Goal: Information Seeking & Learning: Check status

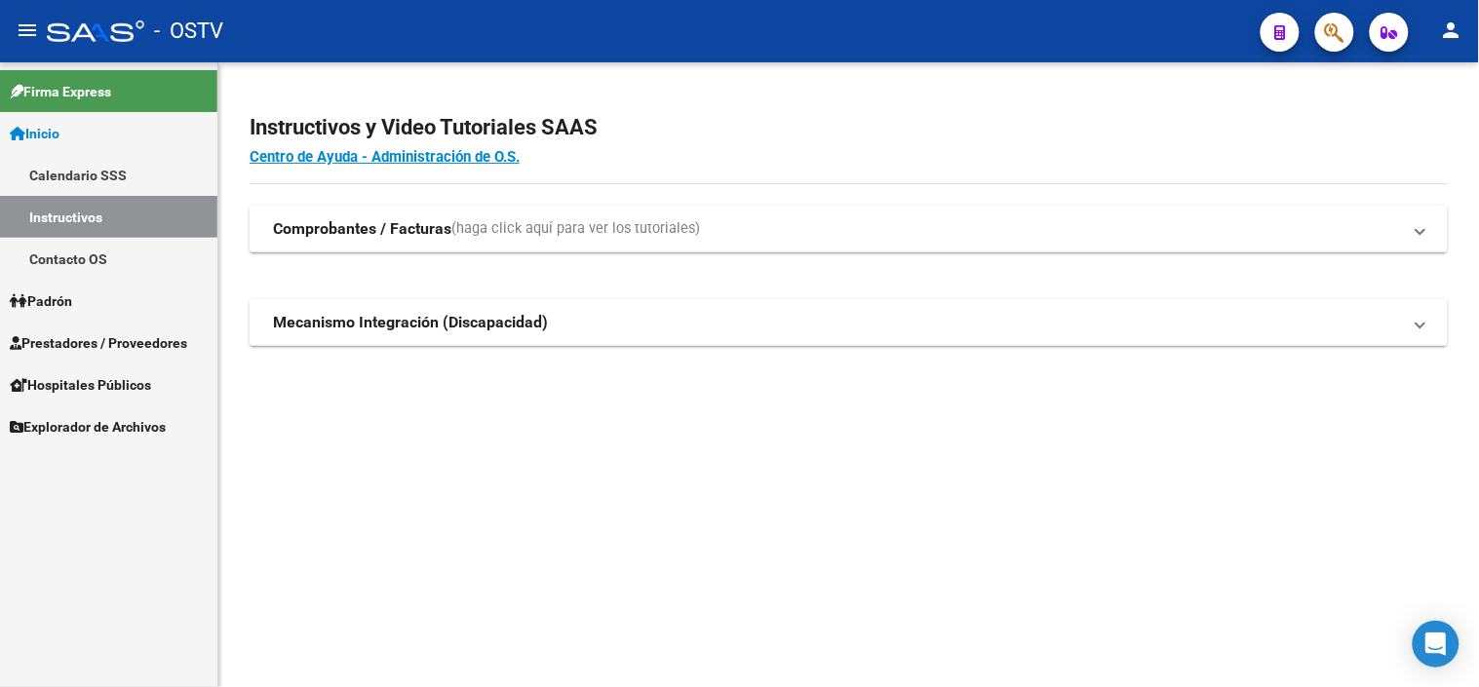
click at [54, 347] on span "Prestadores / Proveedores" at bounding box center [98, 343] width 177 height 21
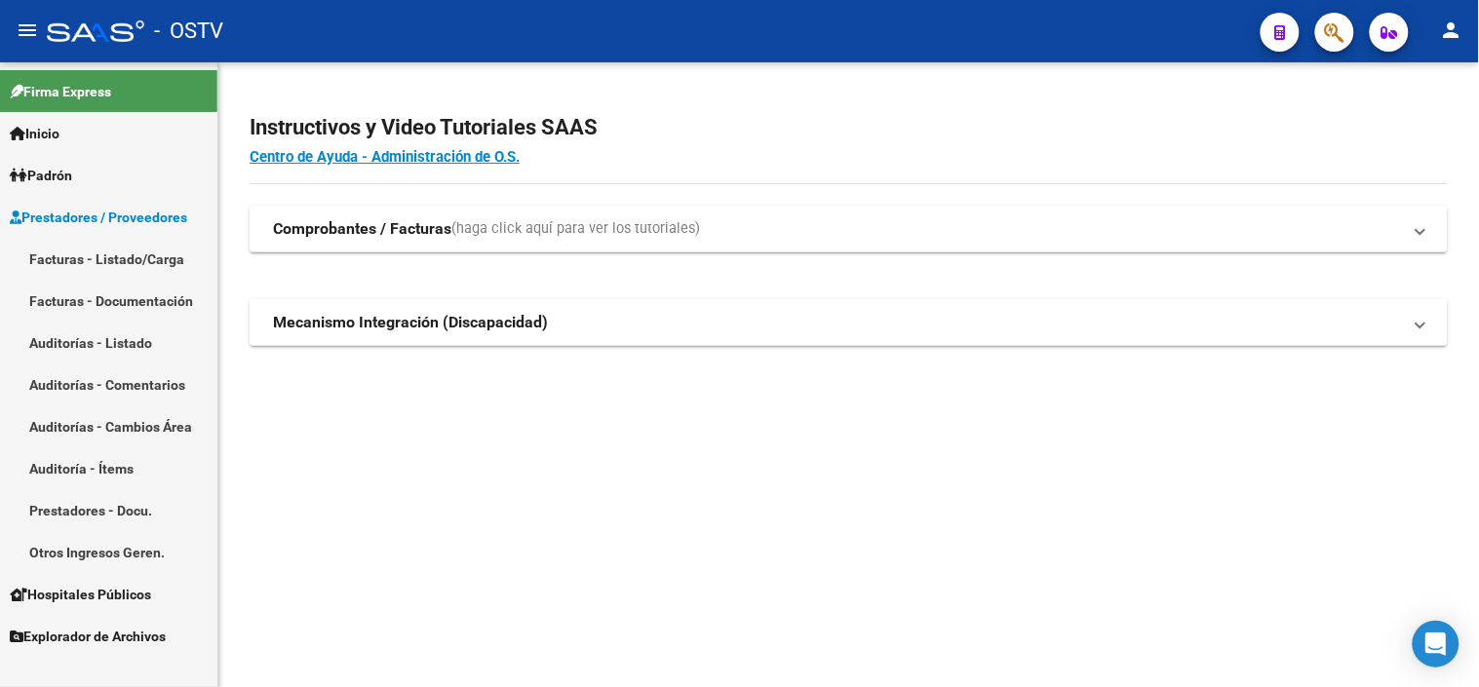
click at [89, 338] on link "Auditorías - Listado" at bounding box center [108, 343] width 217 height 42
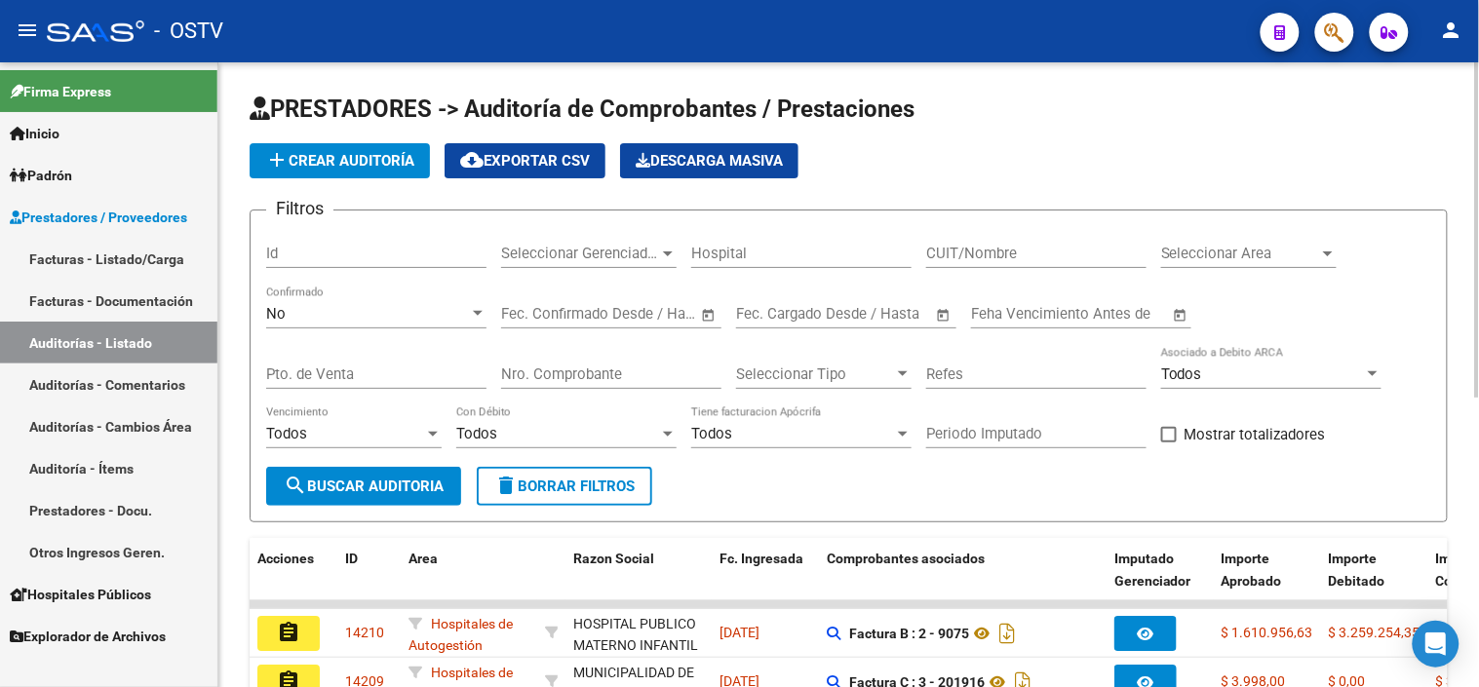
scroll to position [108, 0]
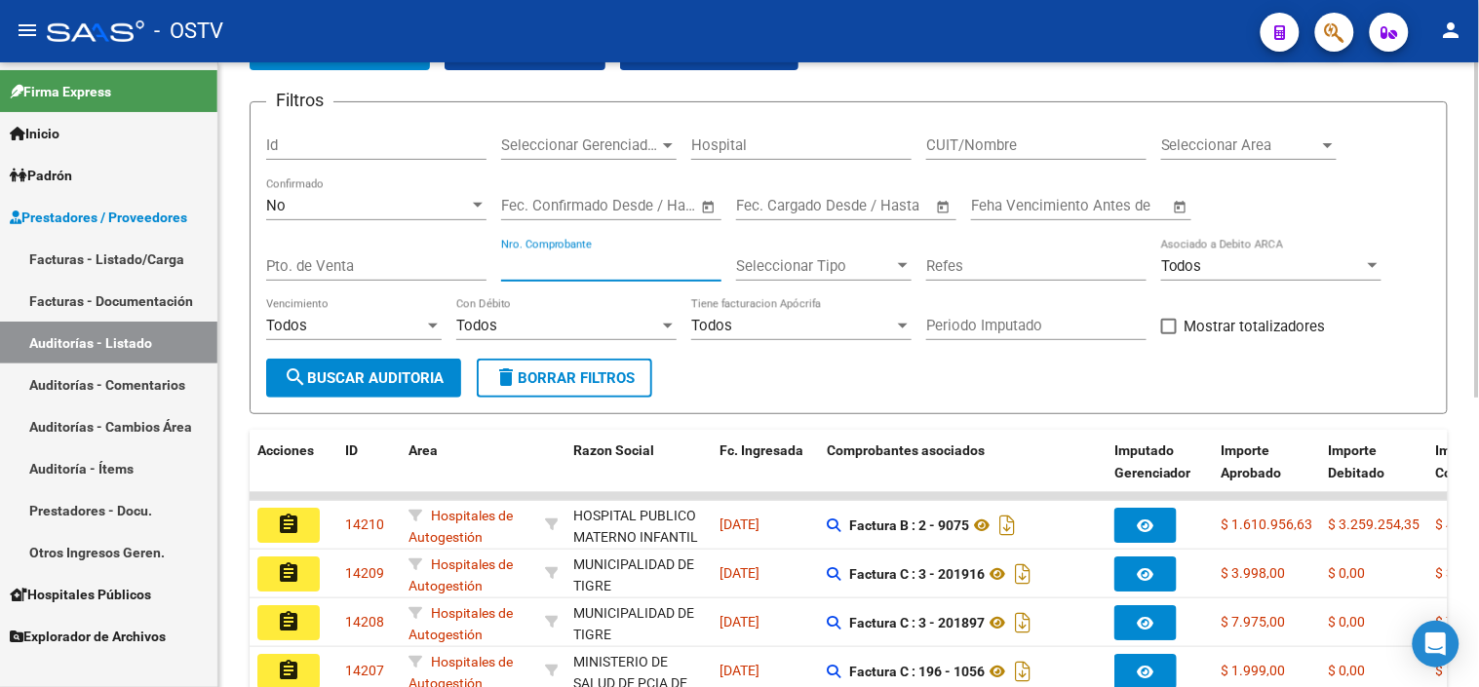
click at [624, 266] on input "Nro. Comprobante" at bounding box center [611, 266] width 220 height 18
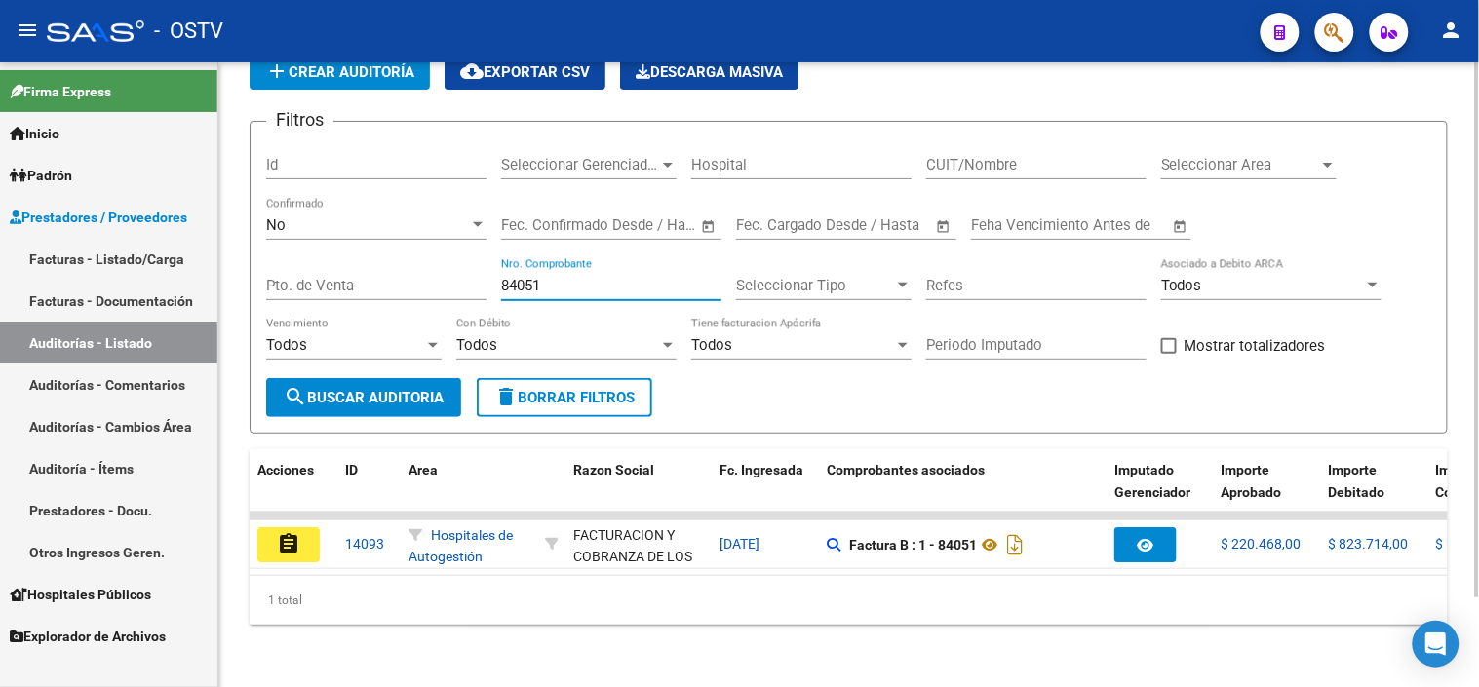
scroll to position [104, 0]
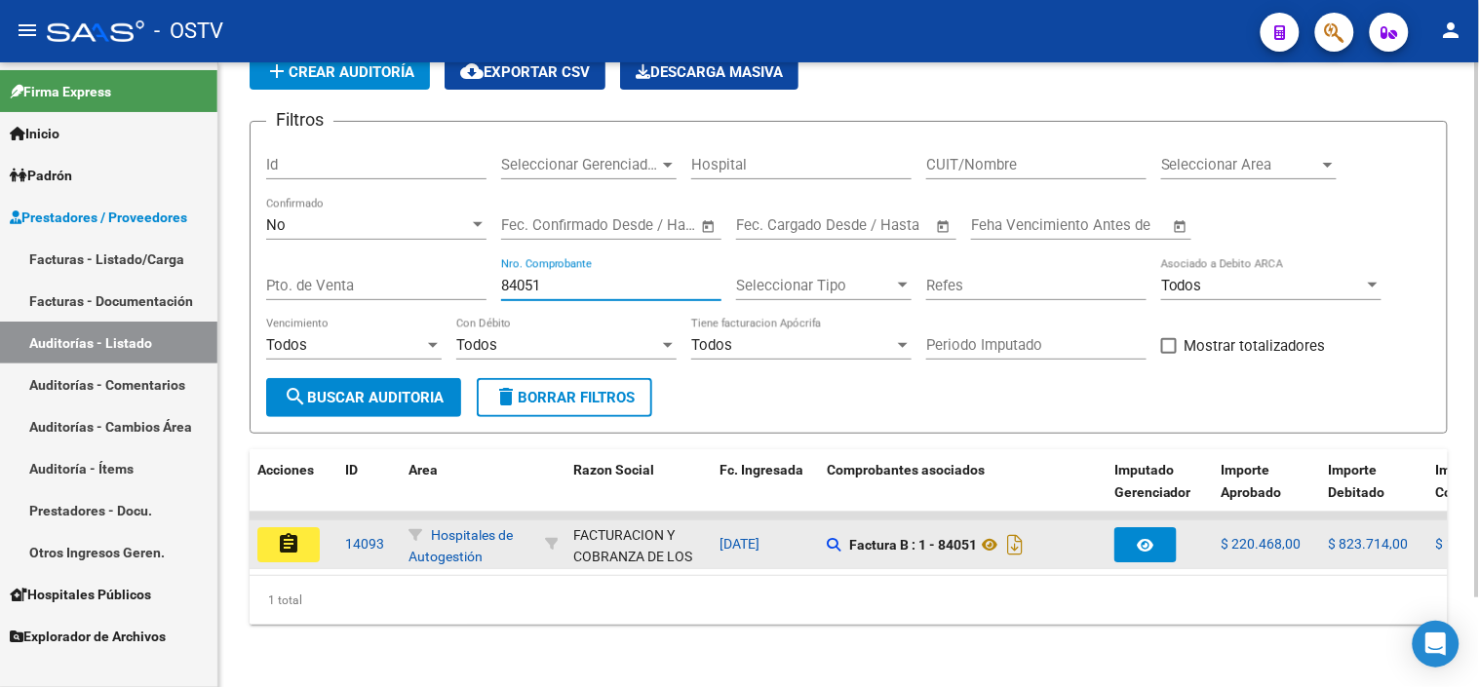
type input "84051"
click at [290, 533] on mat-icon "assignment" at bounding box center [288, 543] width 23 height 23
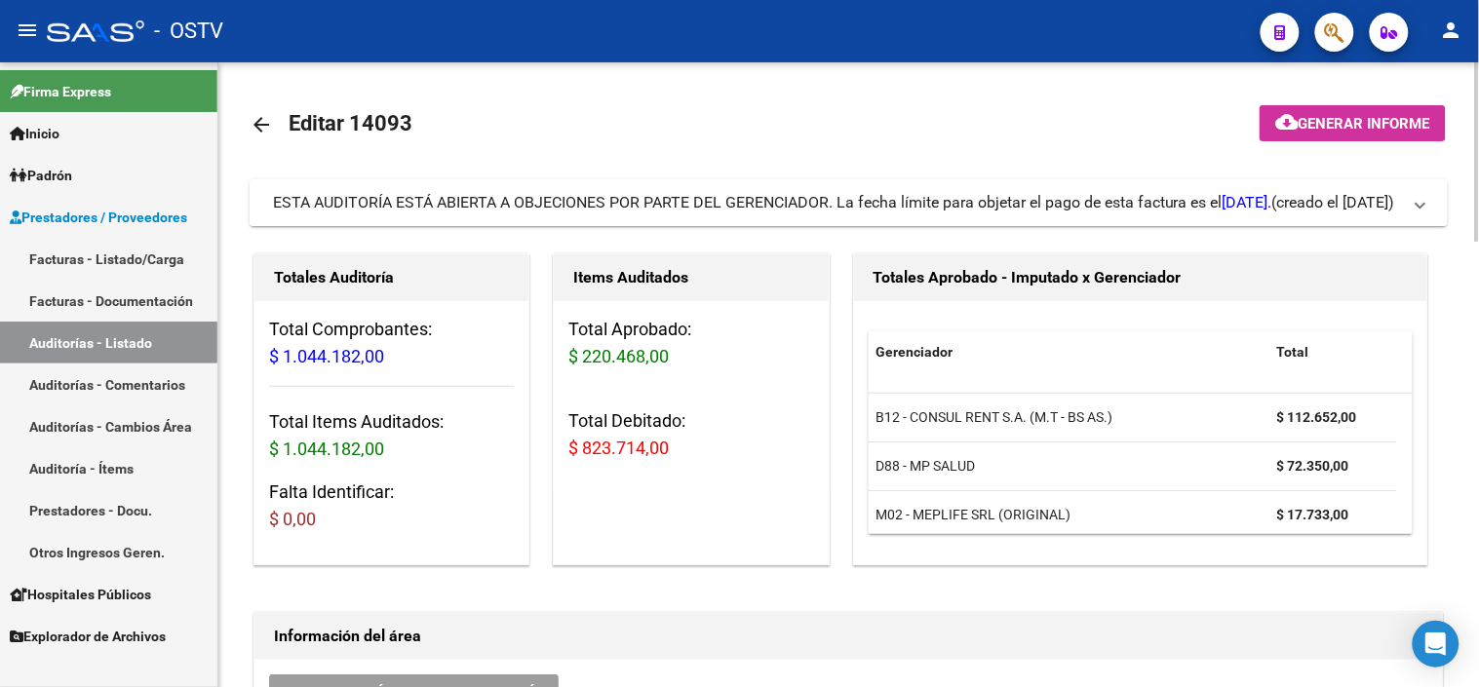
click at [714, 207] on div "ESTA AUDITORÍA ESTÁ ABIERTA A OBJECIONES POR PARTE DEL GERENCIADOR. La fecha lí…" at bounding box center [773, 202] width 1000 height 21
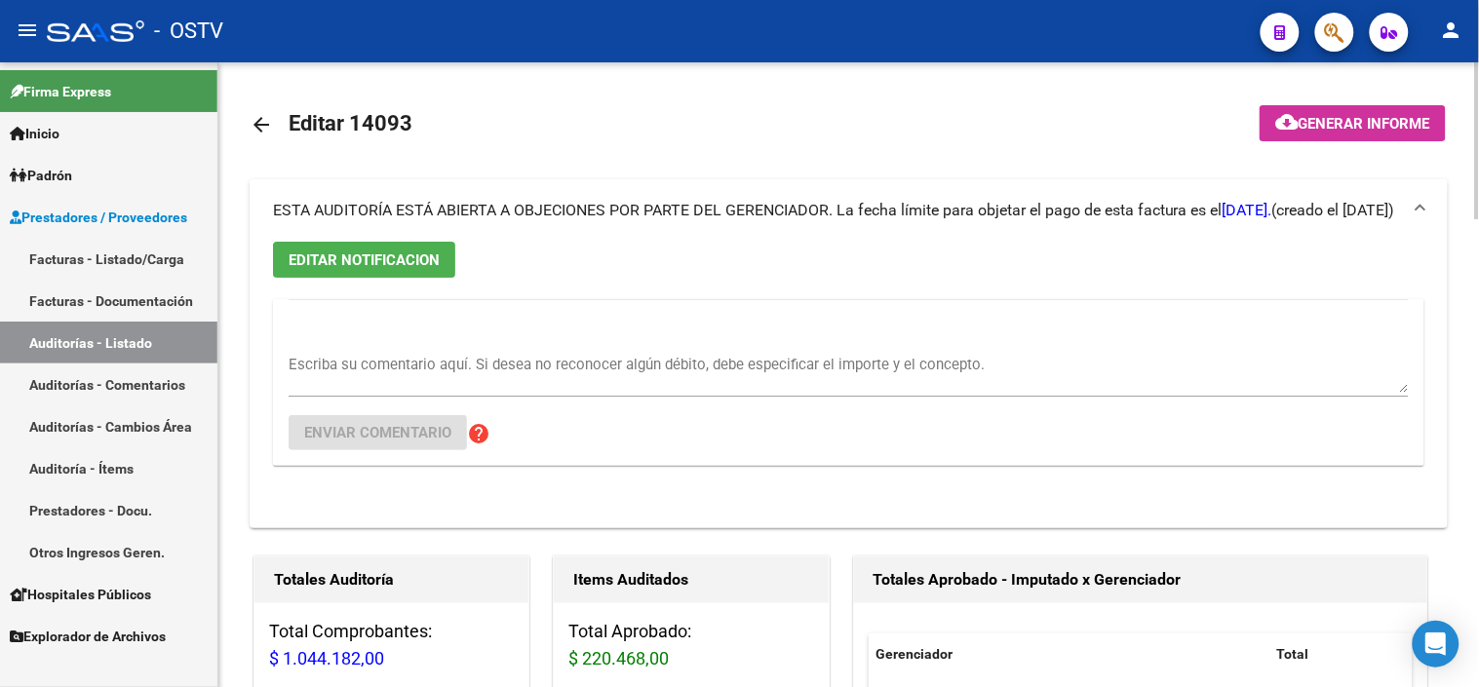
click at [714, 207] on span "ESTA AUDITORÍA ESTÁ ABIERTA A OBJECIONES POR PARTE DEL GERENCIADOR. La fecha lí…" at bounding box center [773, 210] width 1000 height 19
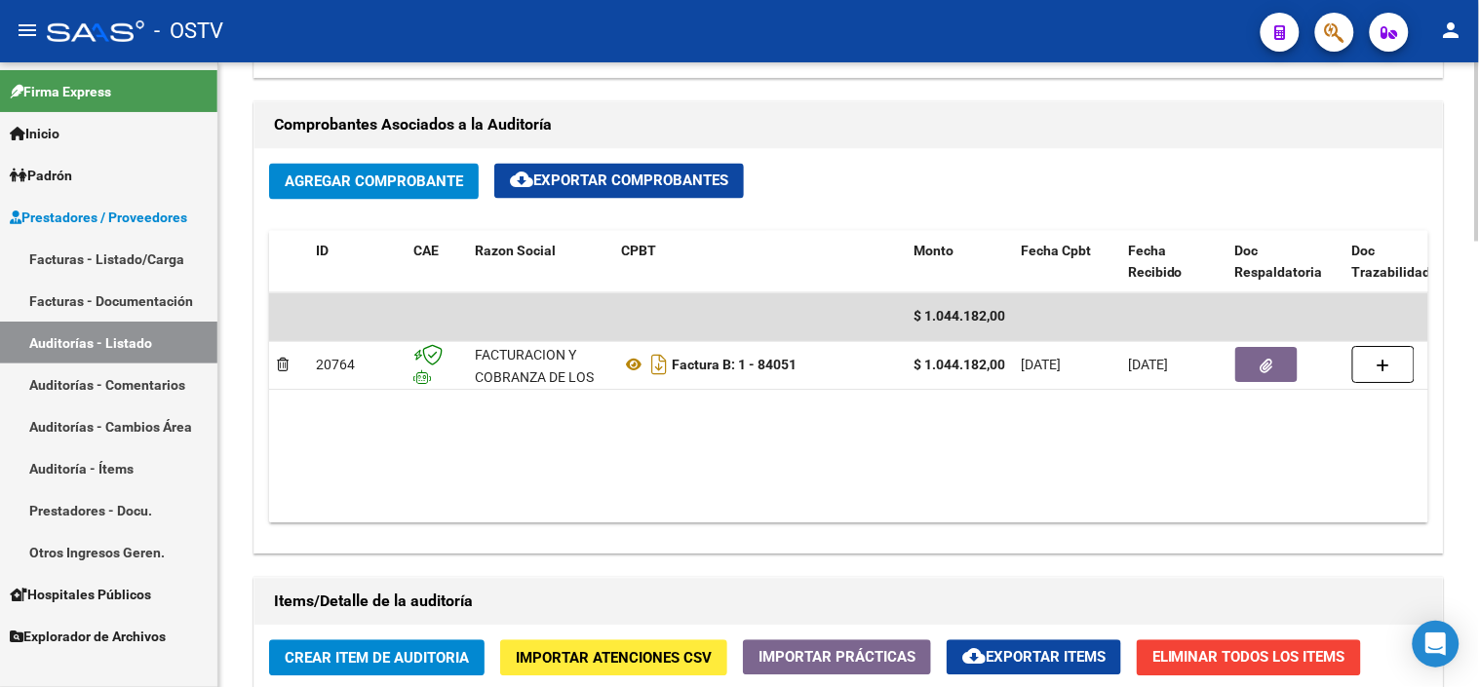
scroll to position [696, 0]
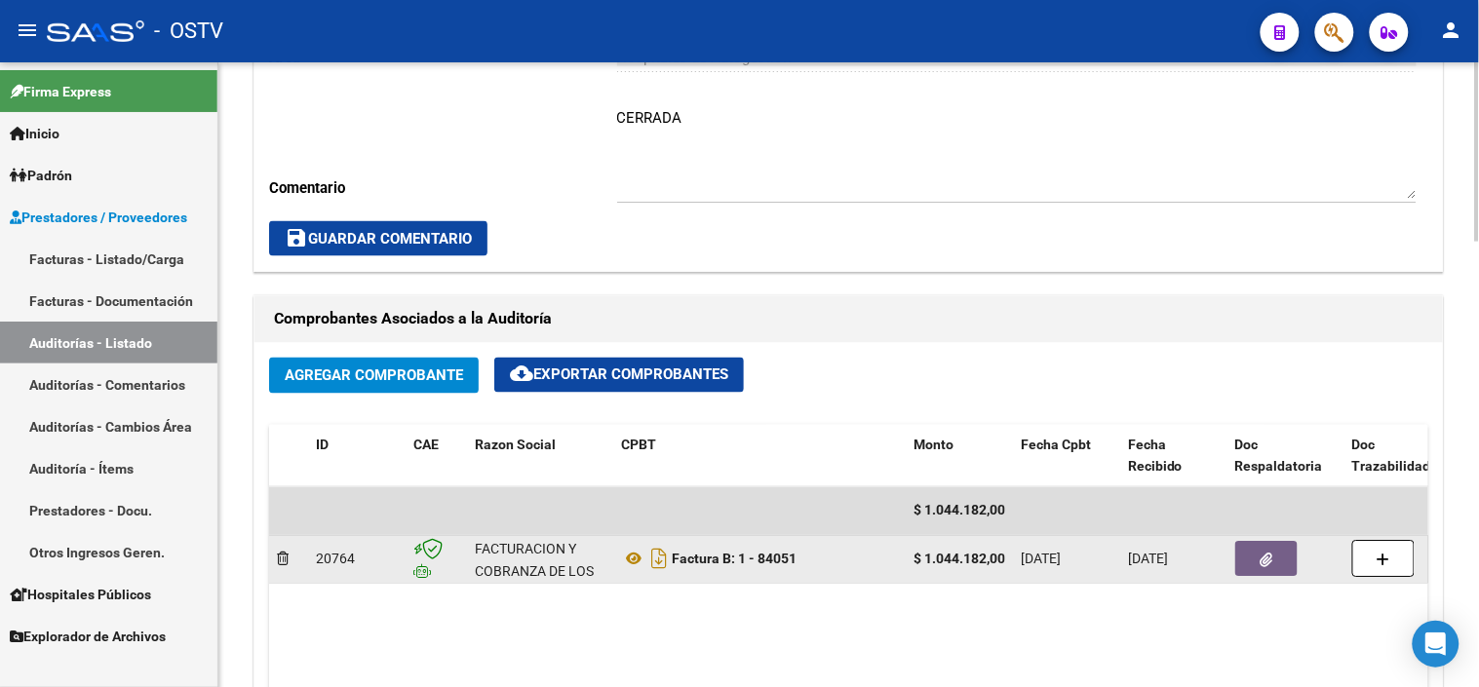
click at [1263, 562] on icon "button" at bounding box center [1267, 561] width 13 height 15
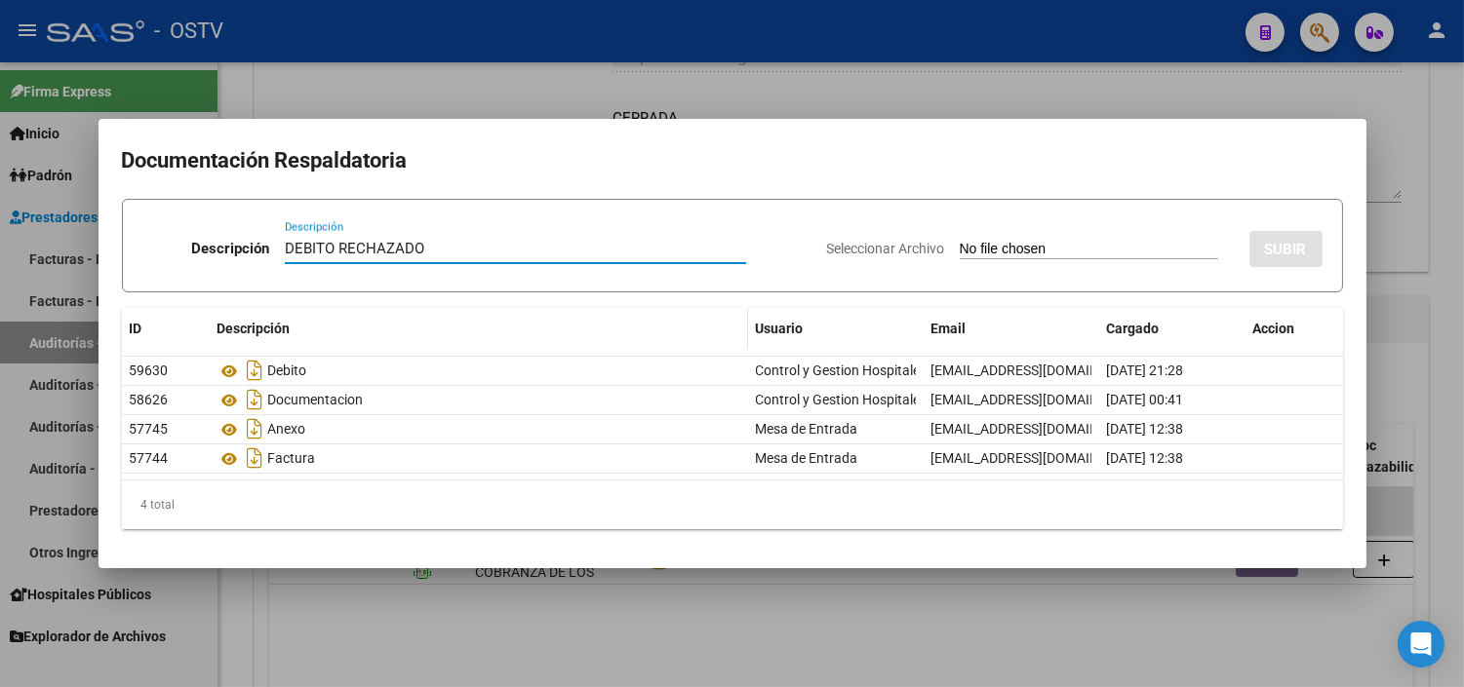
type input "DEBITO RECHAZADO"
click at [960, 241] on input "Seleccionar Archivo" at bounding box center [1089, 250] width 258 height 19
type input "C:\fakepath\RECHAZO DE IMPUGNACION FC 1-84051.pdf"
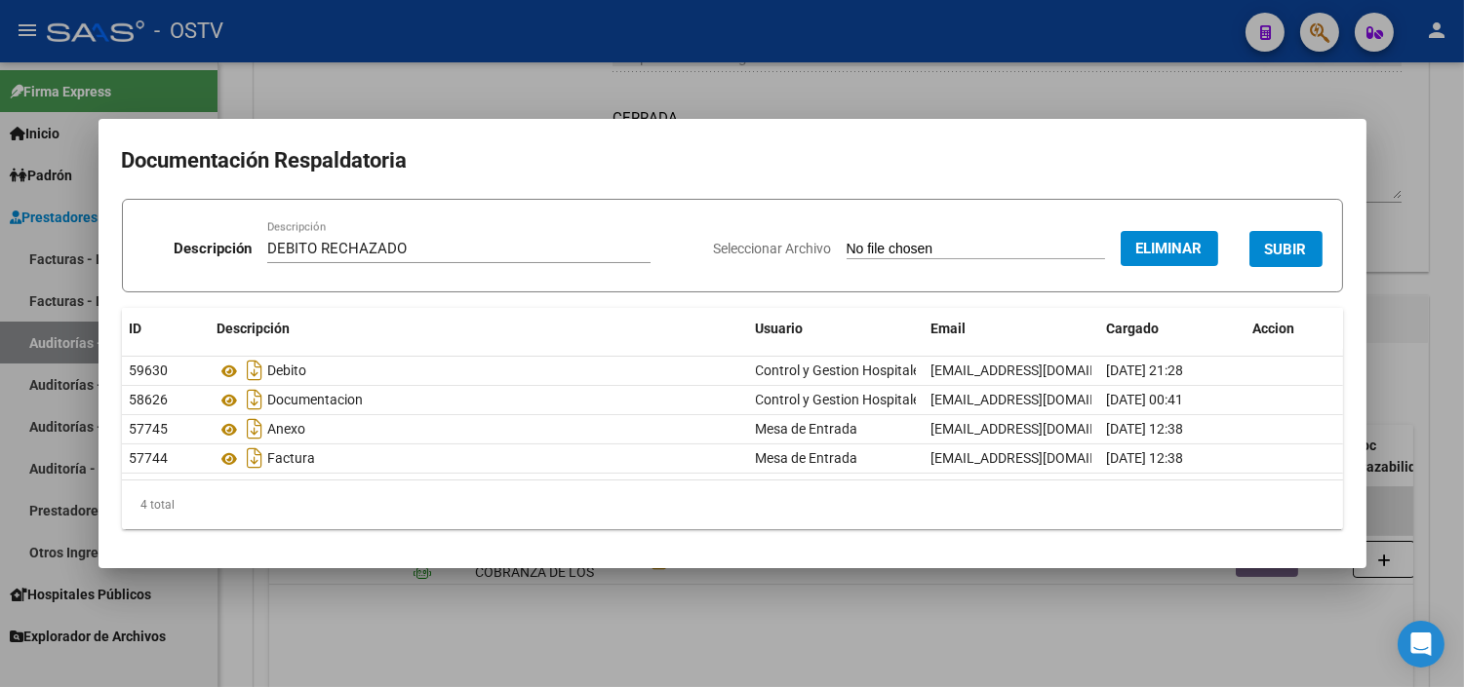
click at [1283, 254] on span "SUBIR" at bounding box center [1286, 250] width 42 height 18
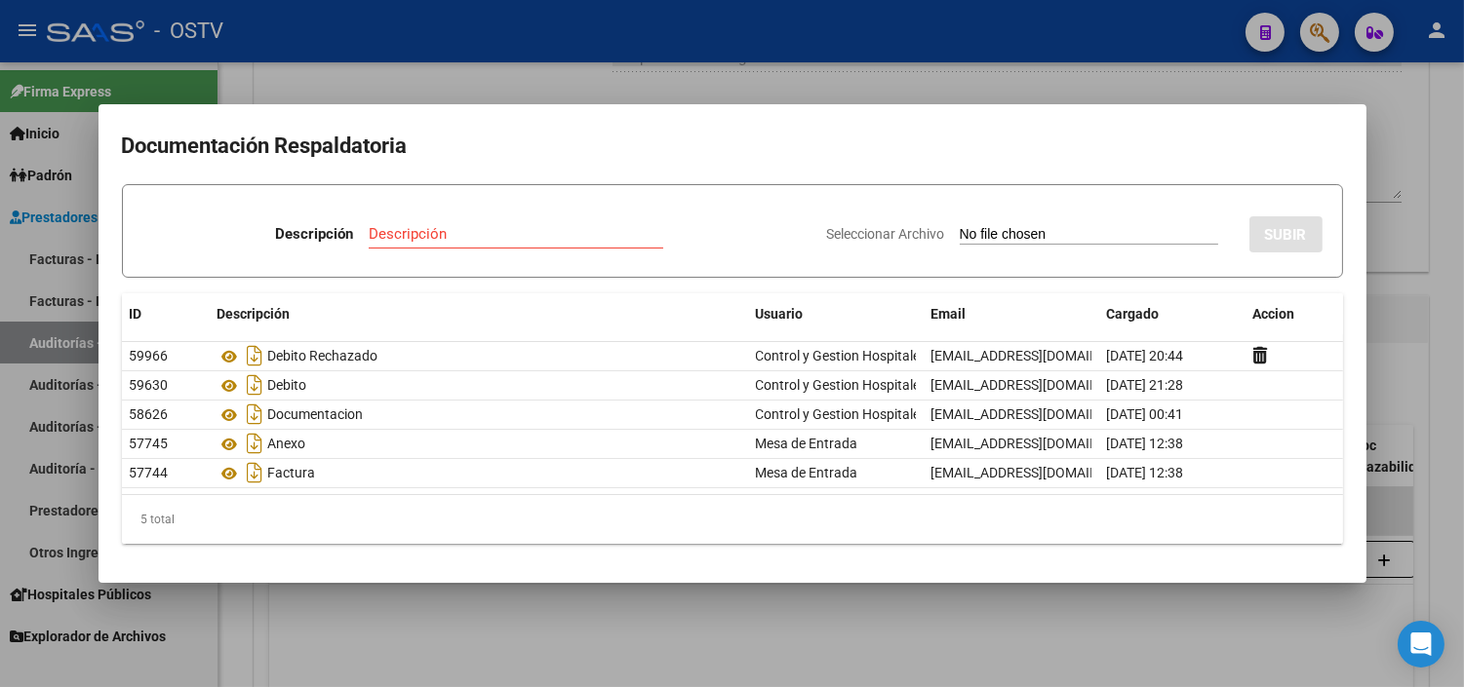
click at [910, 618] on div at bounding box center [732, 343] width 1464 height 687
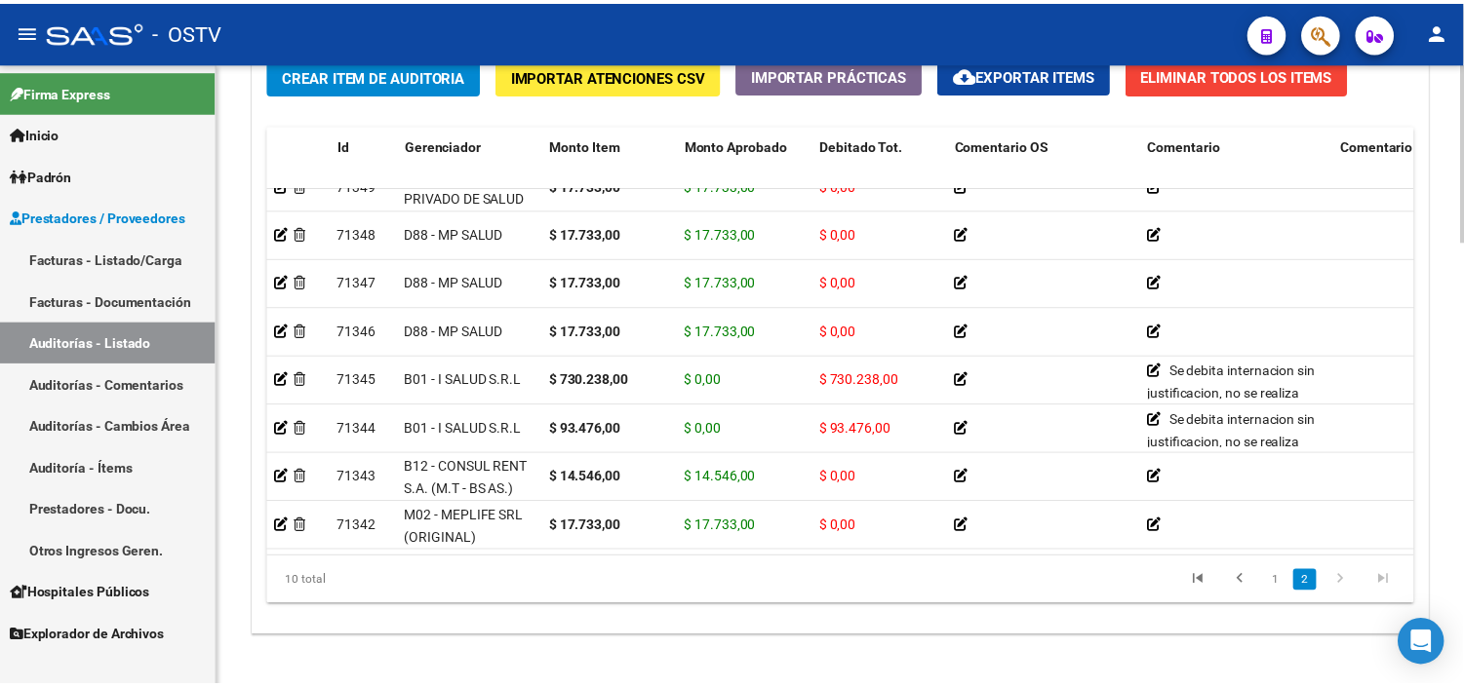
scroll to position [1563, 0]
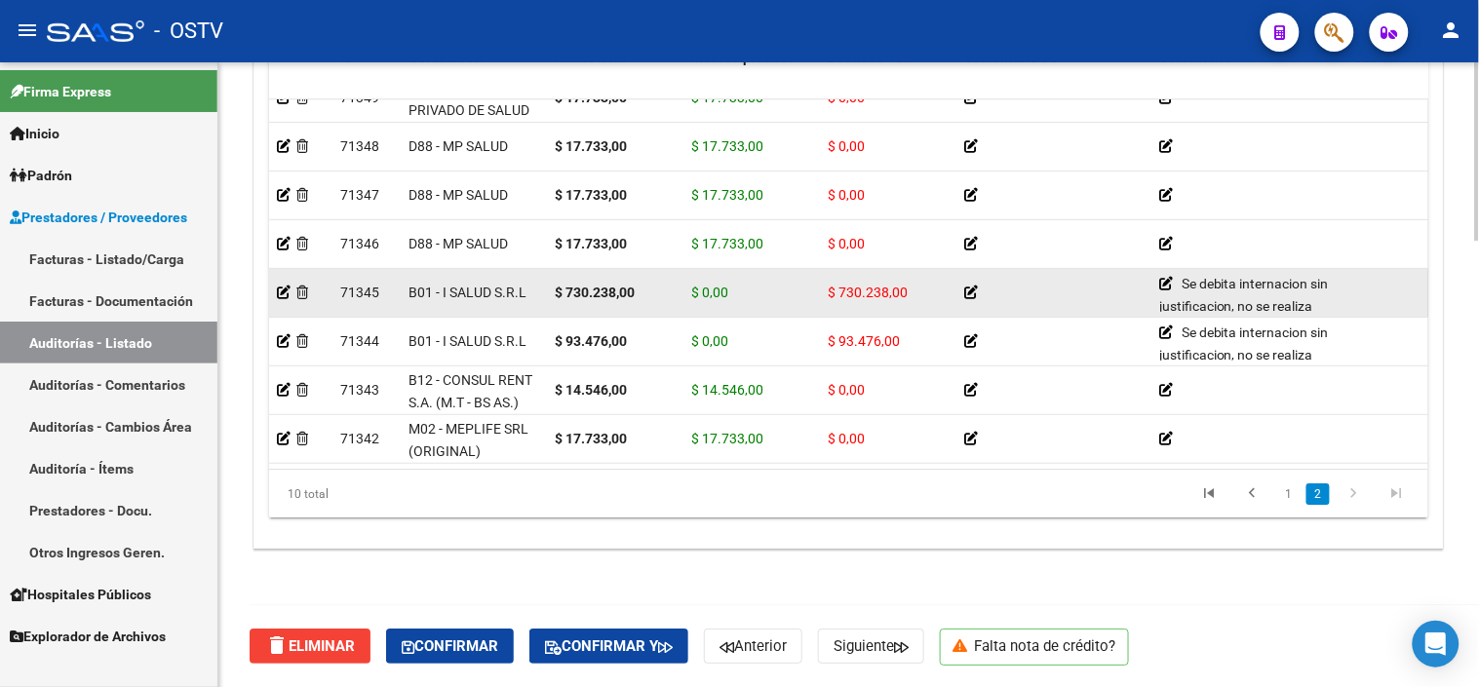
click at [968, 286] on icon at bounding box center [971, 293] width 14 height 14
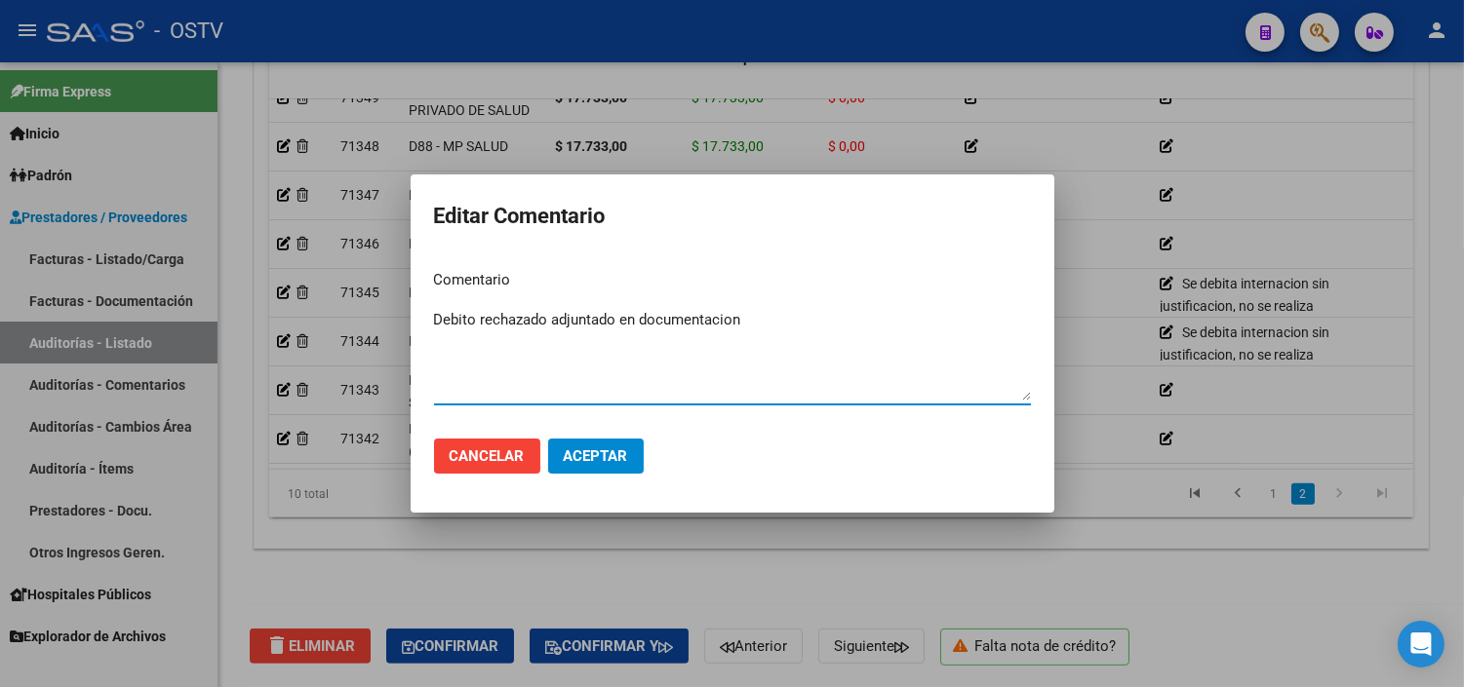
drag, startPoint x: 751, startPoint y: 323, endPoint x: 432, endPoint y: 339, distance: 319.3
click at [432, 339] on mat-dialog-content "Comentario Debito rechazado adjuntado en documentacion Ingresar el comentario" at bounding box center [733, 339] width 644 height 169
type textarea "Debito rechazado adjuntado en documentacion"
click at [591, 465] on button "Aceptar" at bounding box center [596, 456] width 96 height 35
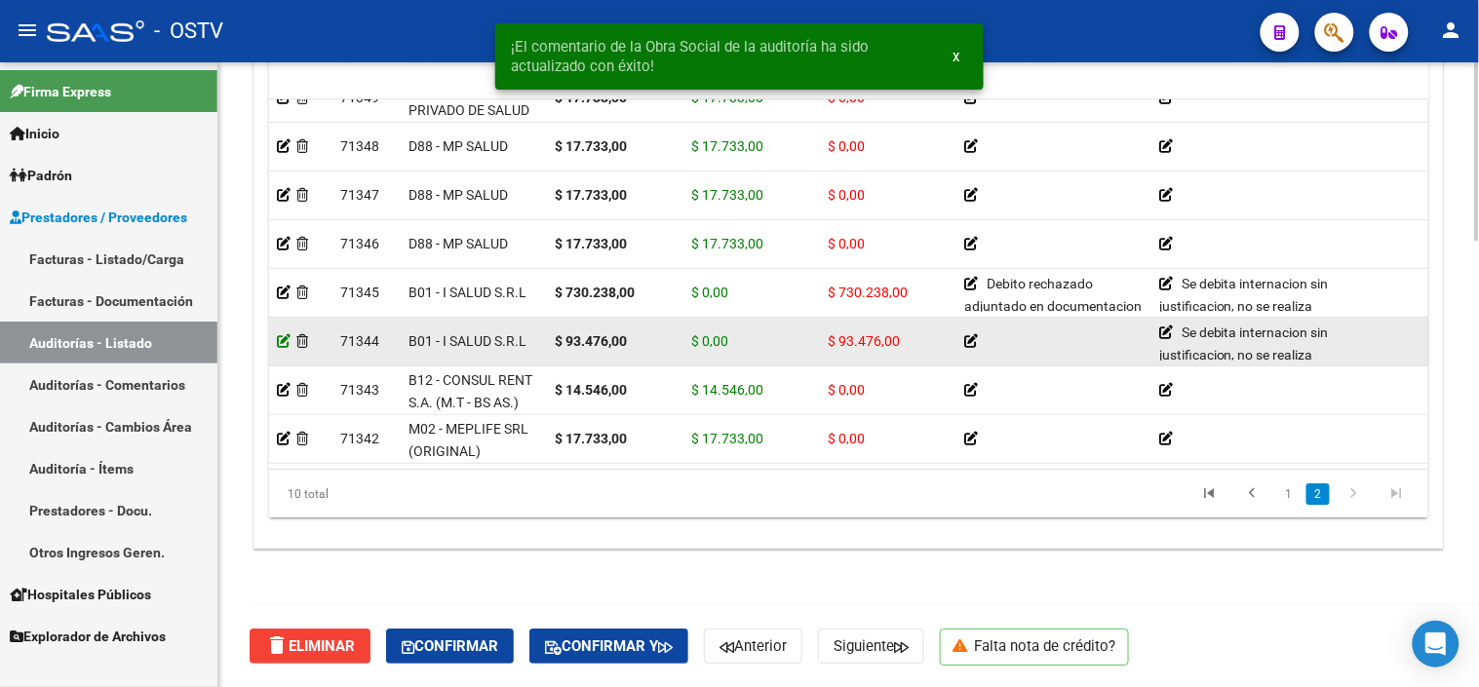
click at [284, 334] on icon at bounding box center [284, 341] width 14 height 14
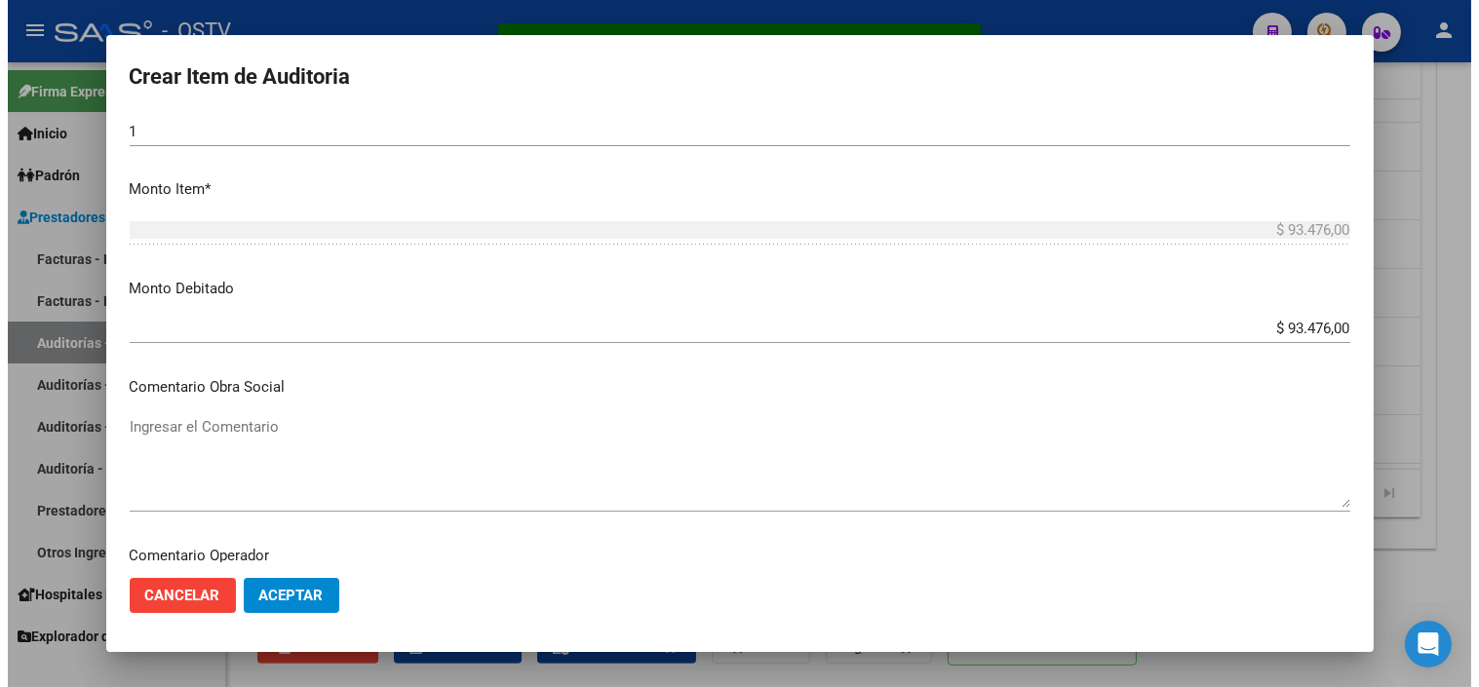
scroll to position [649, 0]
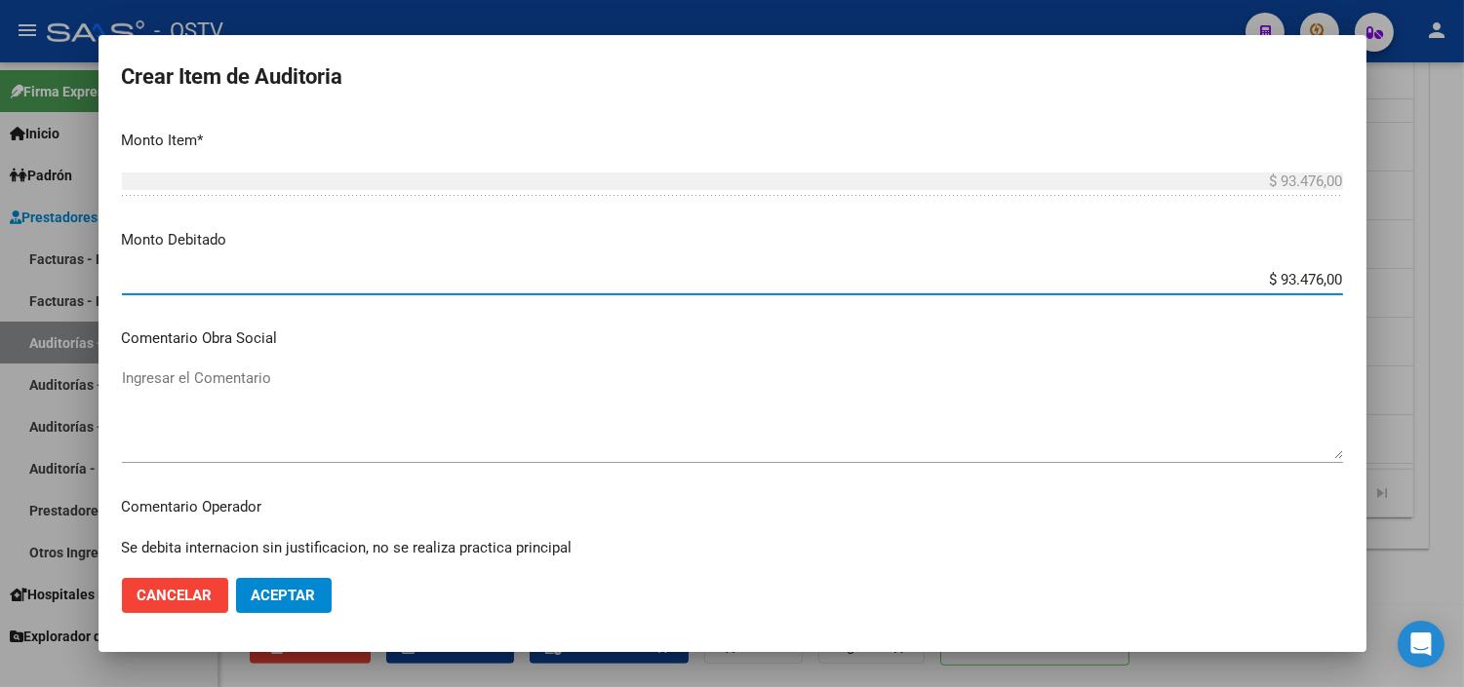
click at [1285, 279] on input "$ 93.476,00" at bounding box center [732, 280] width 1221 height 18
type input "$ 0,00"
click at [1285, 279] on input "$ 0,00" at bounding box center [732, 280] width 1221 height 18
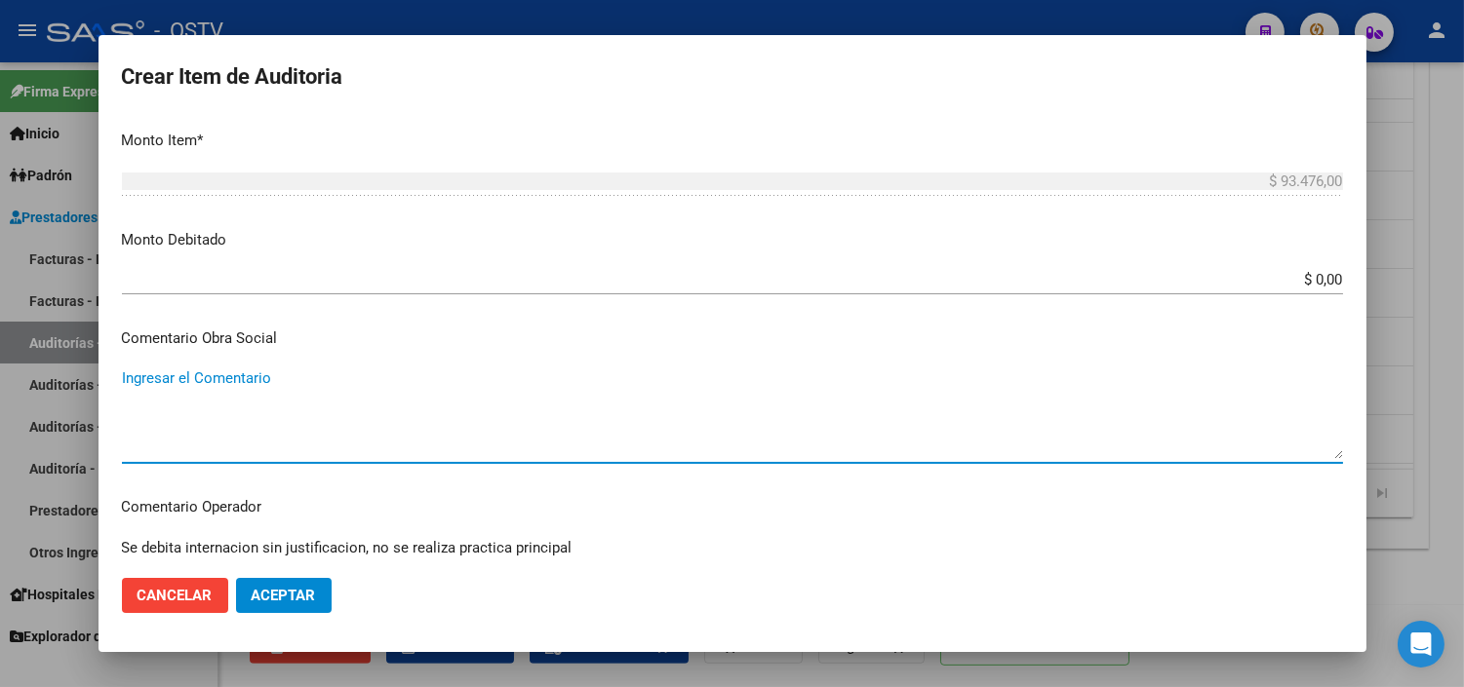
paste textarea "Debito rechazado adjuntado en documentacion"
type textarea "Debito rechazado adjuntado en documentacion"
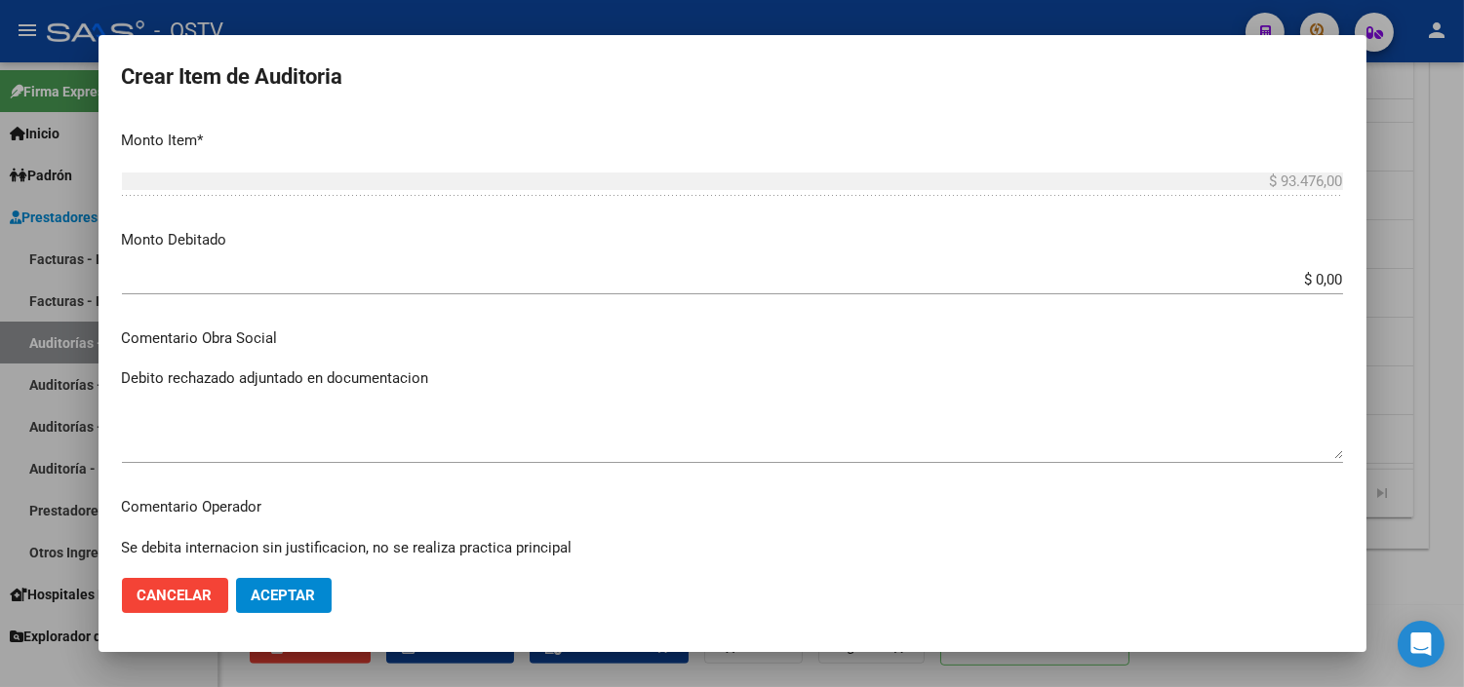
click at [417, 549] on textarea "Se debita internacion sin justificacion, no se realiza practica principal" at bounding box center [732, 583] width 1221 height 92
click at [431, 549] on textarea "Se debita internacion sin justificacion, no se realiza practica principal" at bounding box center [732, 583] width 1221 height 92
click at [433, 549] on textarea "Se debita internacion sin justificacion, no se realiza practica principal" at bounding box center [732, 583] width 1221 height 92
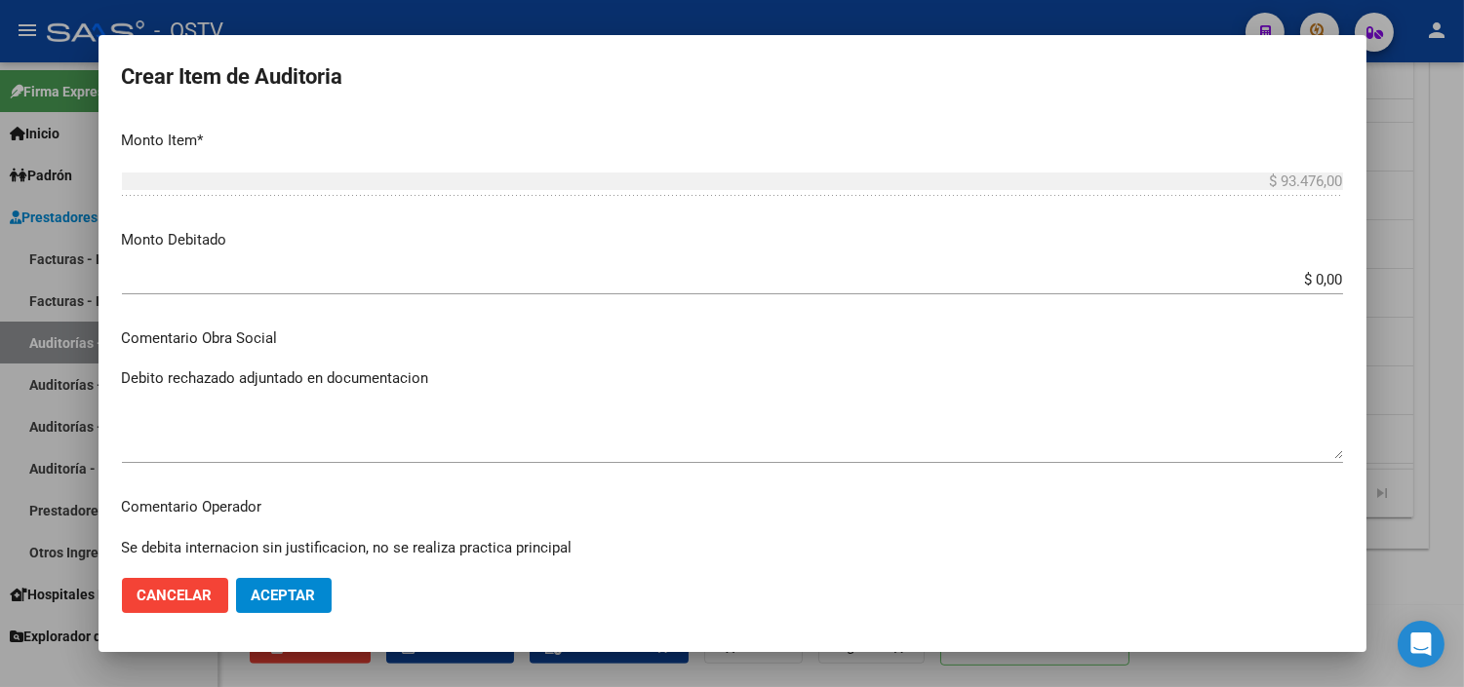
click at [433, 549] on textarea "Se debita internacion sin justificacion, no se realiza practica principal" at bounding box center [732, 583] width 1221 height 92
click at [298, 582] on button "Aceptar" at bounding box center [284, 595] width 96 height 35
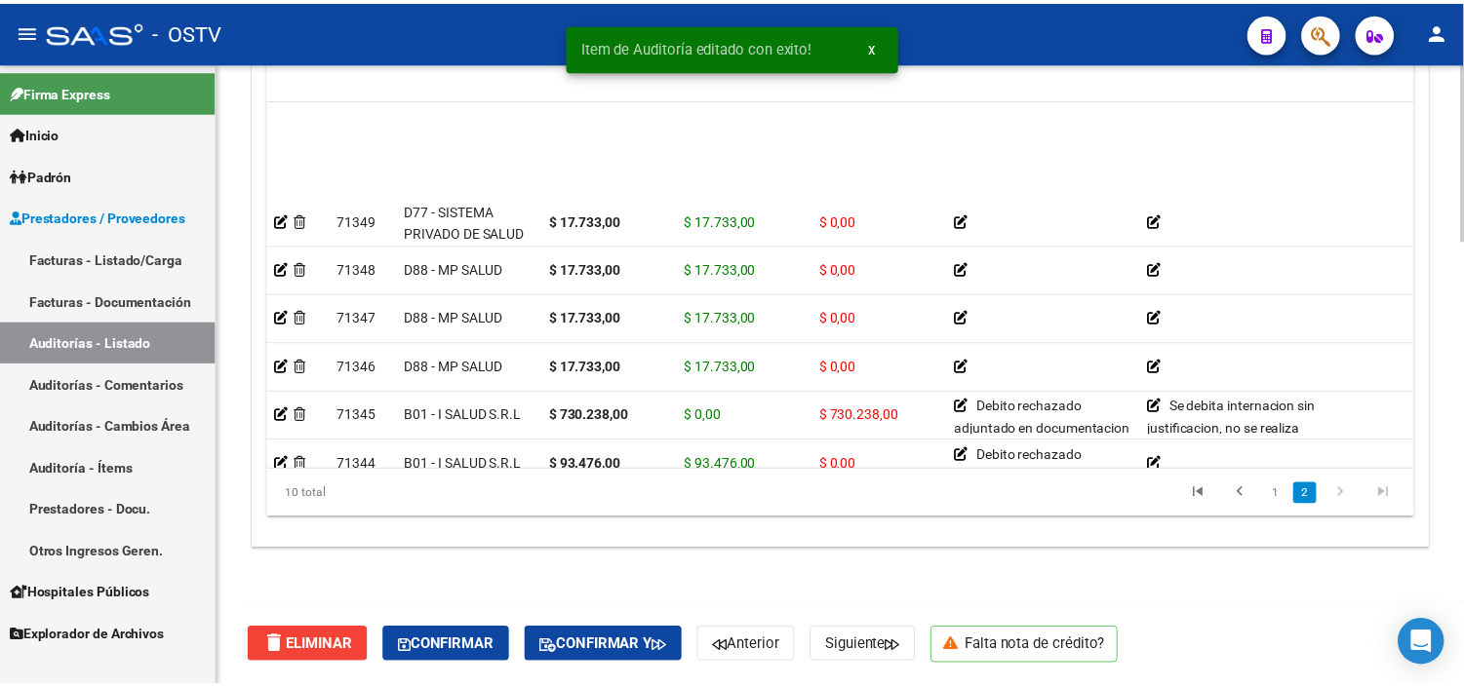
scroll to position [108, 0]
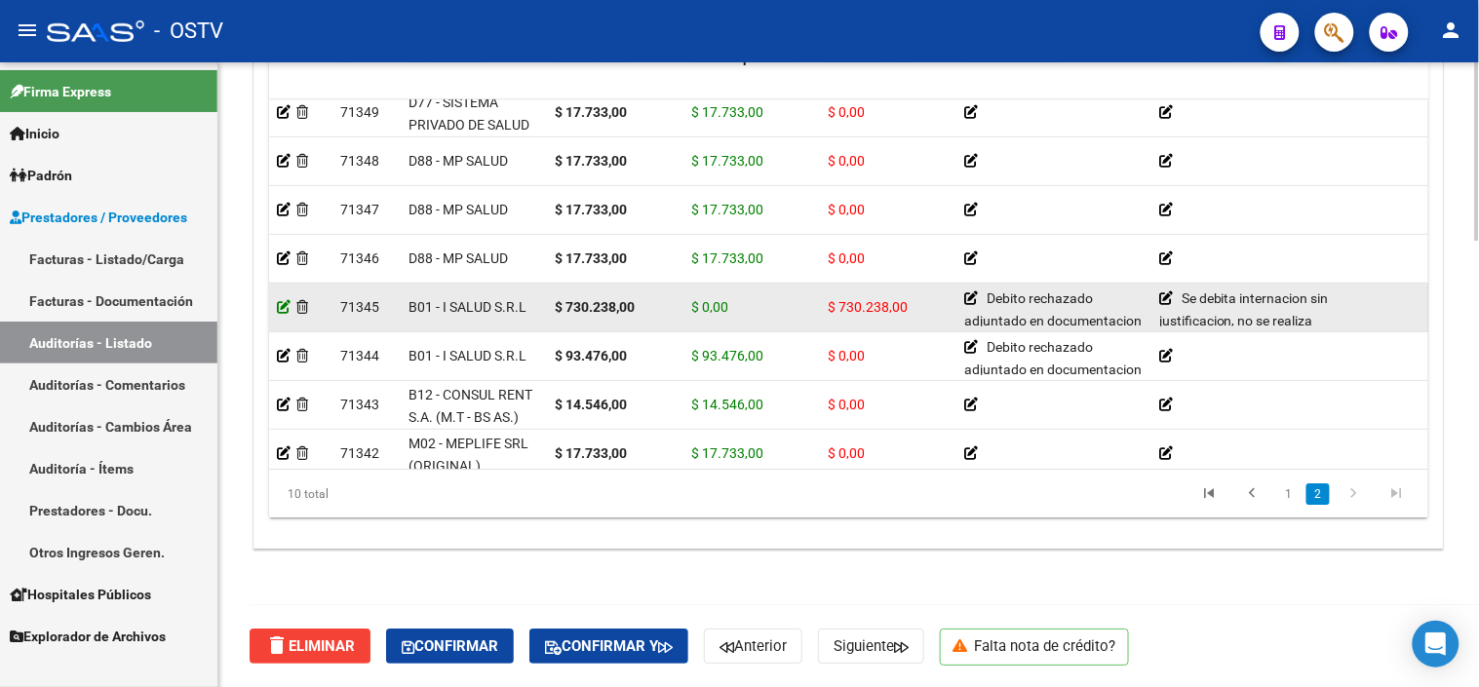
click at [287, 303] on icon at bounding box center [284, 307] width 14 height 14
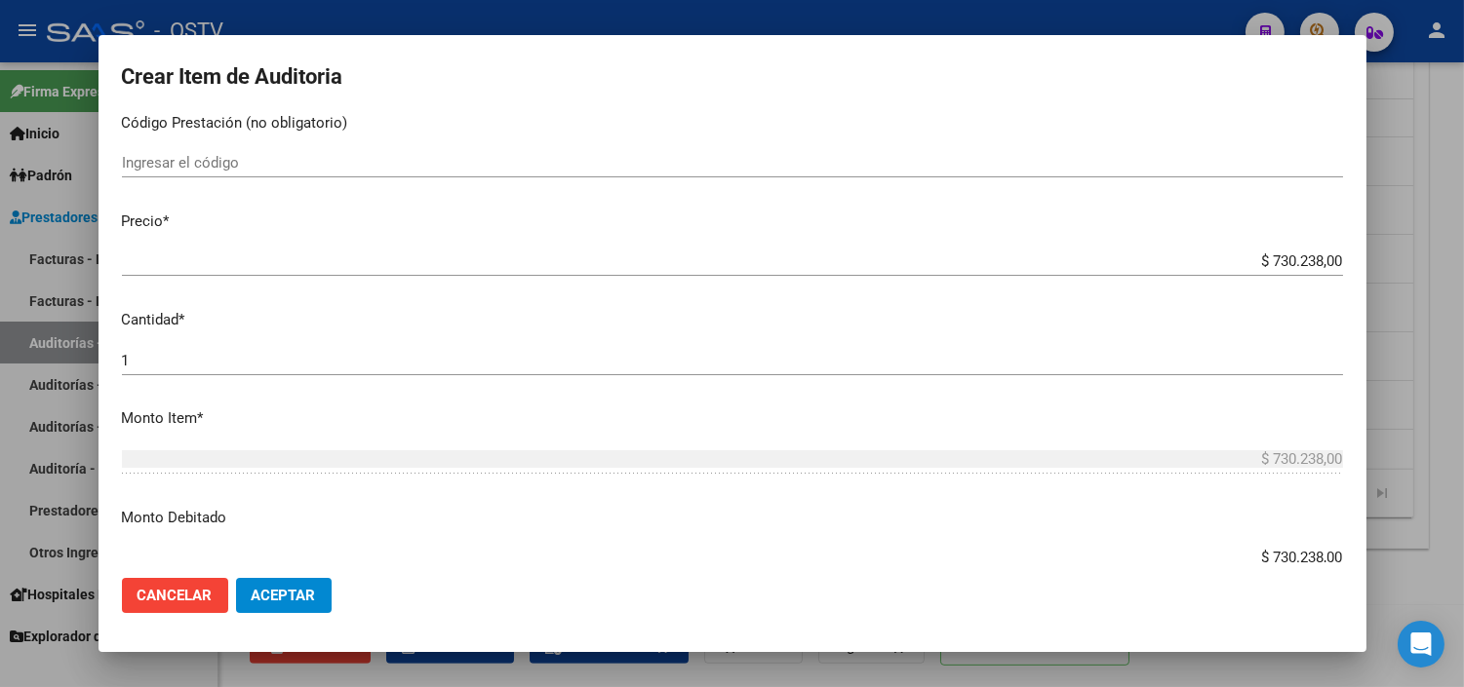
scroll to position [433, 0]
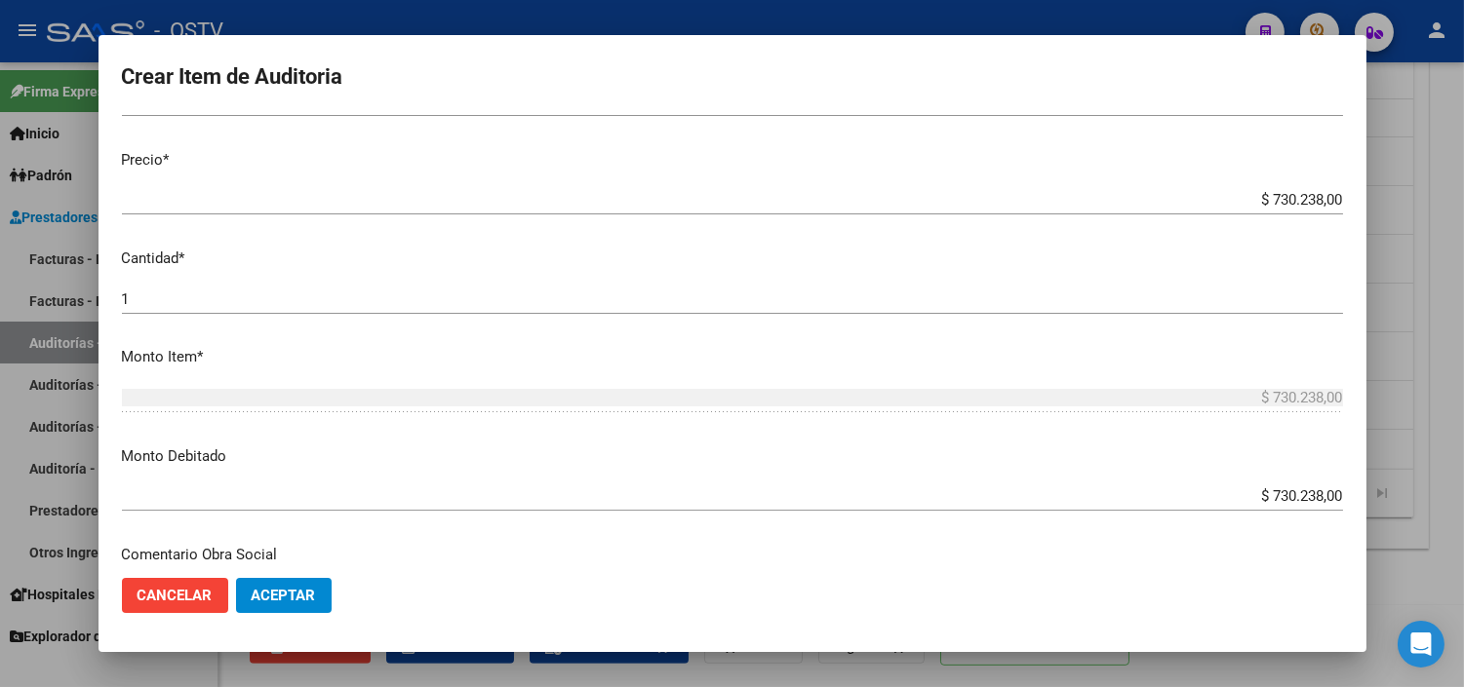
click at [1270, 507] on div "$ 730.238,00 Ingresar el monto" at bounding box center [732, 496] width 1221 height 29
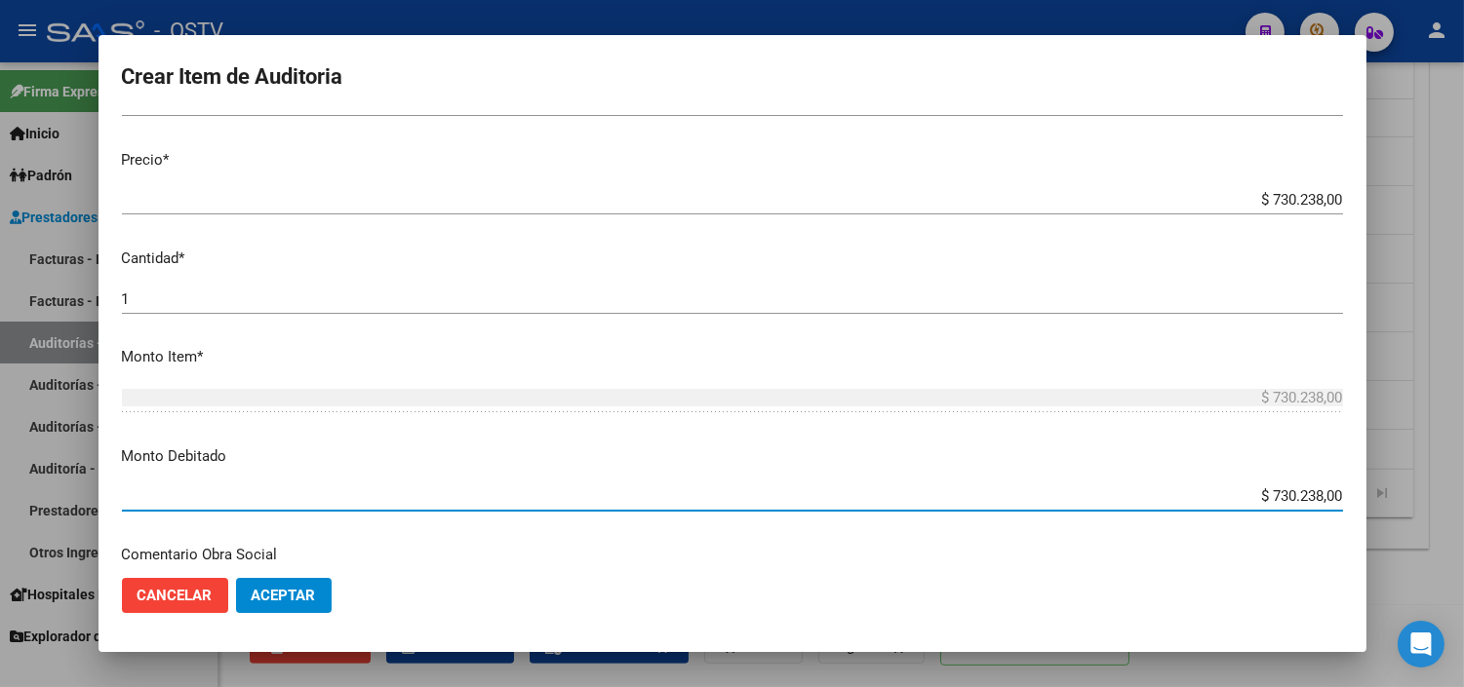
click at [1270, 499] on input "$ 730.238,00" at bounding box center [732, 497] width 1221 height 18
type input "$ 0,00"
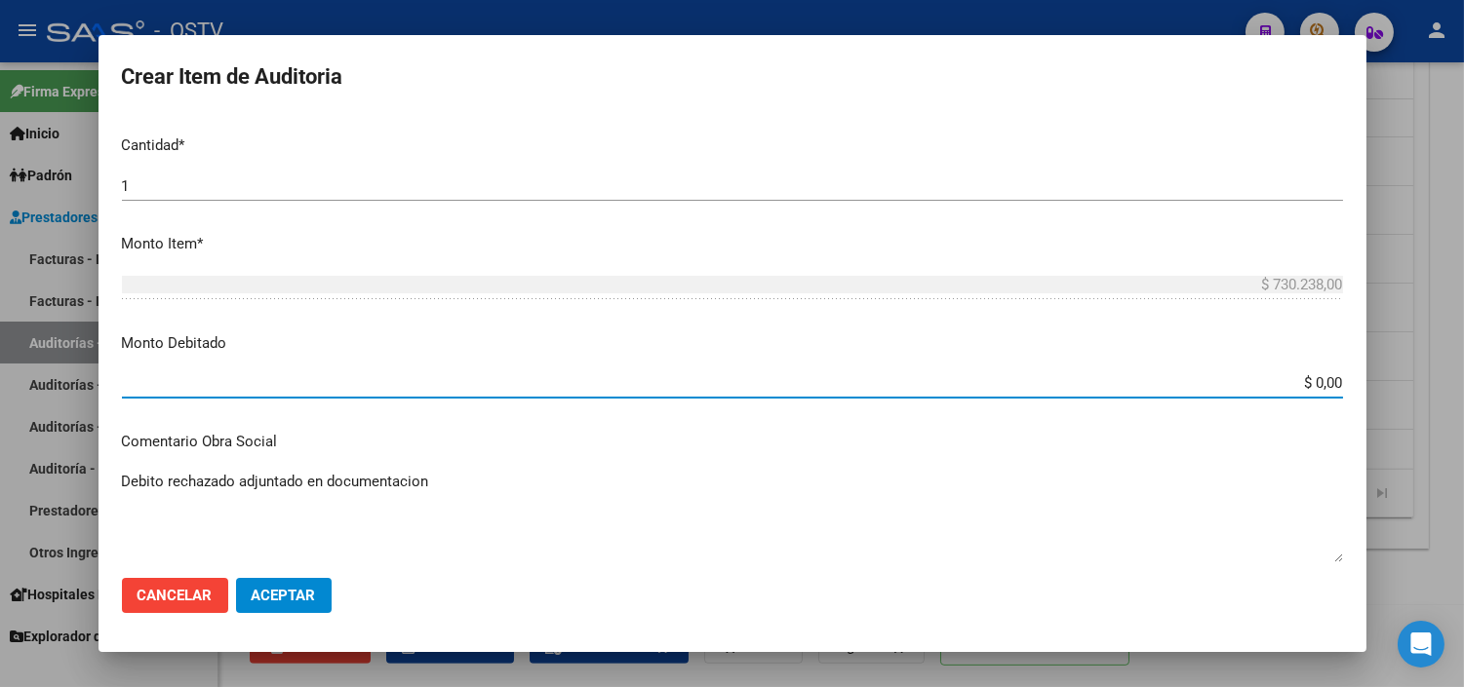
scroll to position [649, 0]
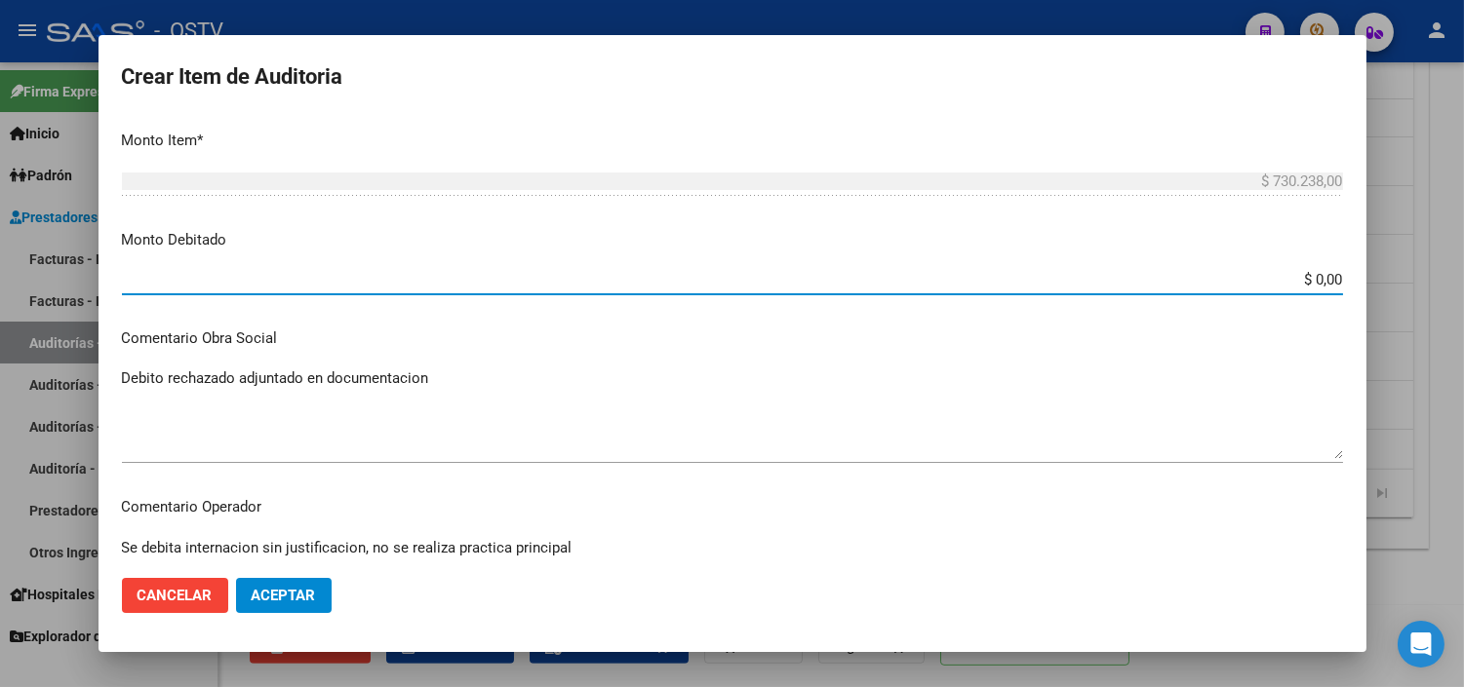
click at [369, 543] on textarea "Se debita internacion sin justificacion, no se realiza practica principal" at bounding box center [732, 583] width 1221 height 92
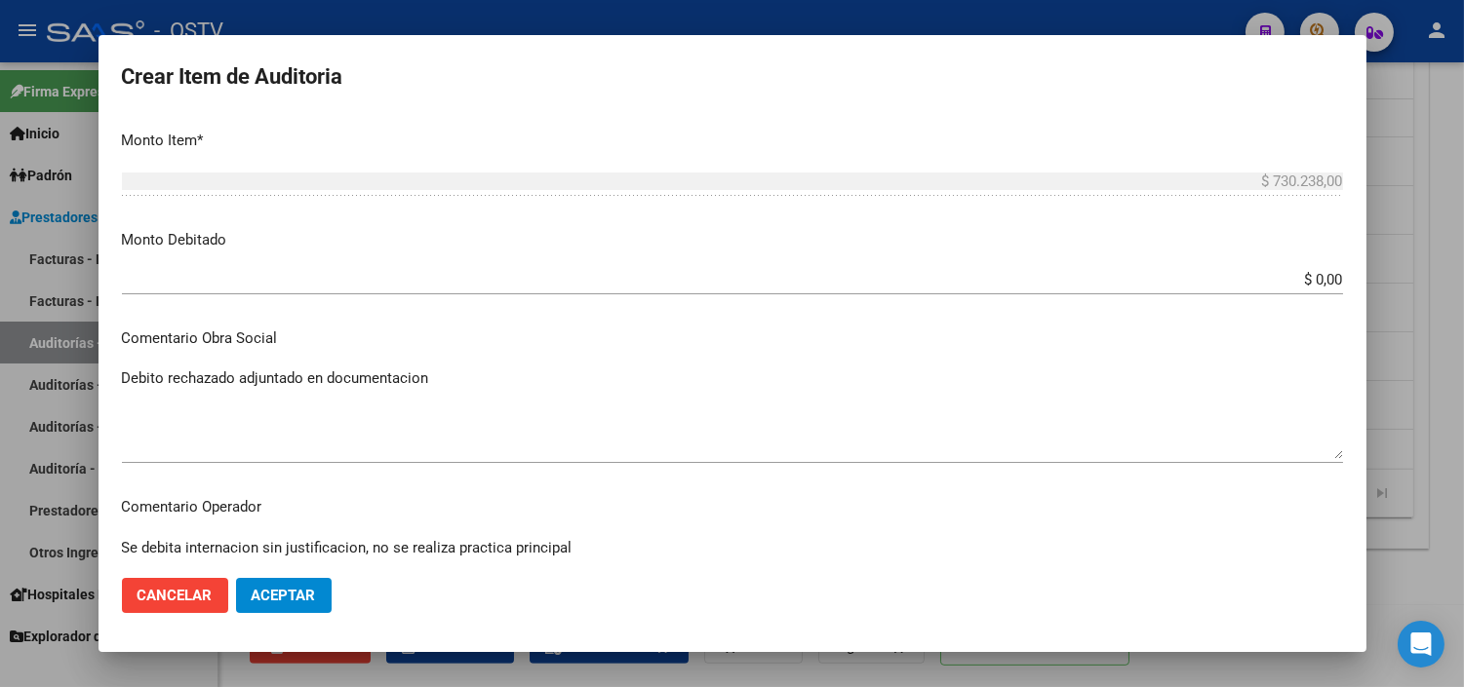
click at [369, 544] on textarea "Se debita internacion sin justificacion, no se realiza practica principal" at bounding box center [732, 583] width 1221 height 92
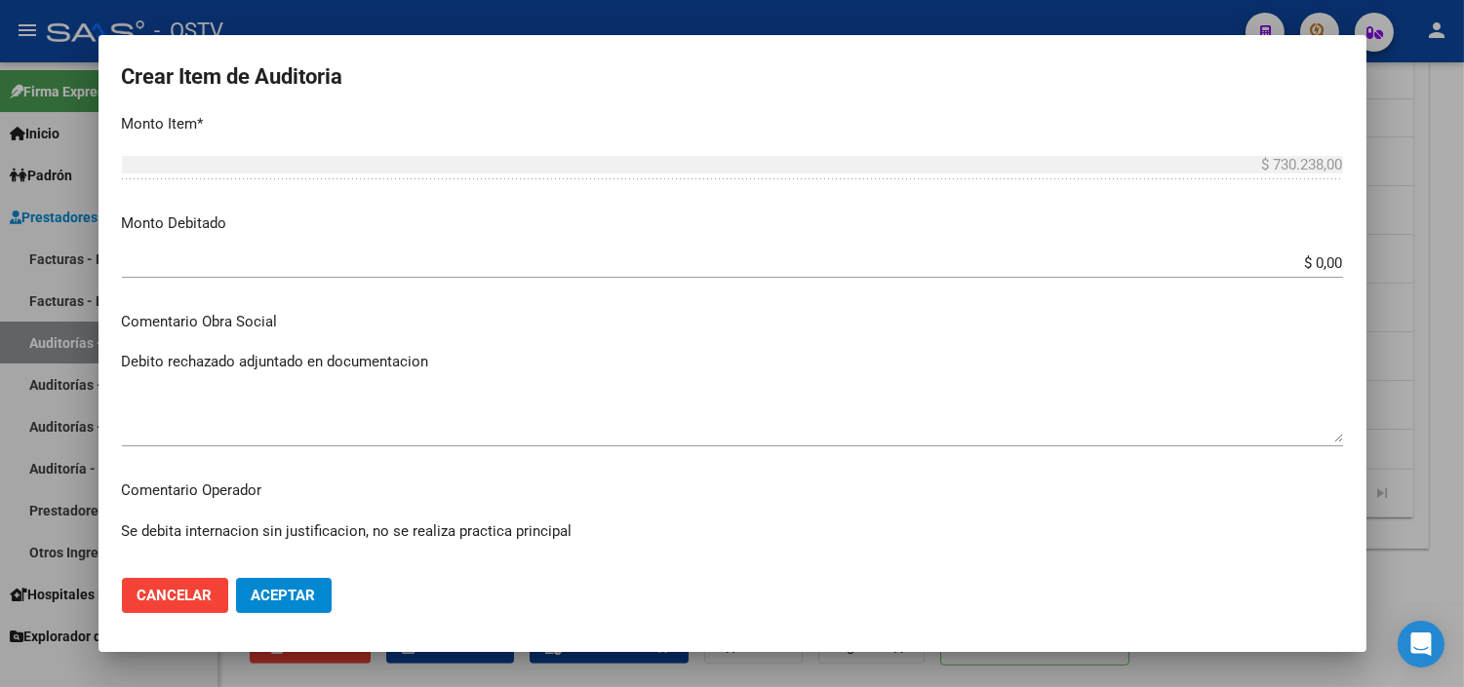
click at [369, 544] on textarea "Se debita internacion sin justificacion, no se realiza practica principal" at bounding box center [732, 567] width 1221 height 92
click at [314, 592] on span "Aceptar" at bounding box center [284, 596] width 64 height 18
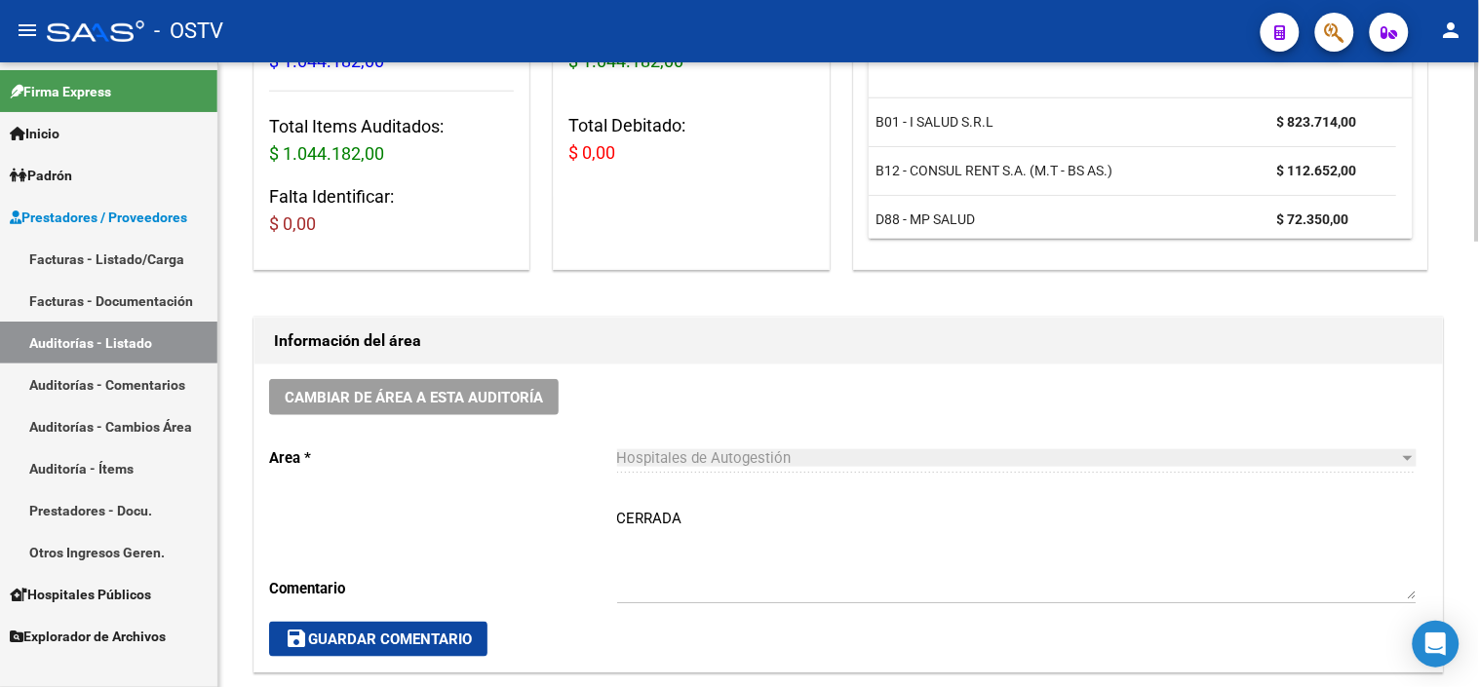
scroll to position [433, 0]
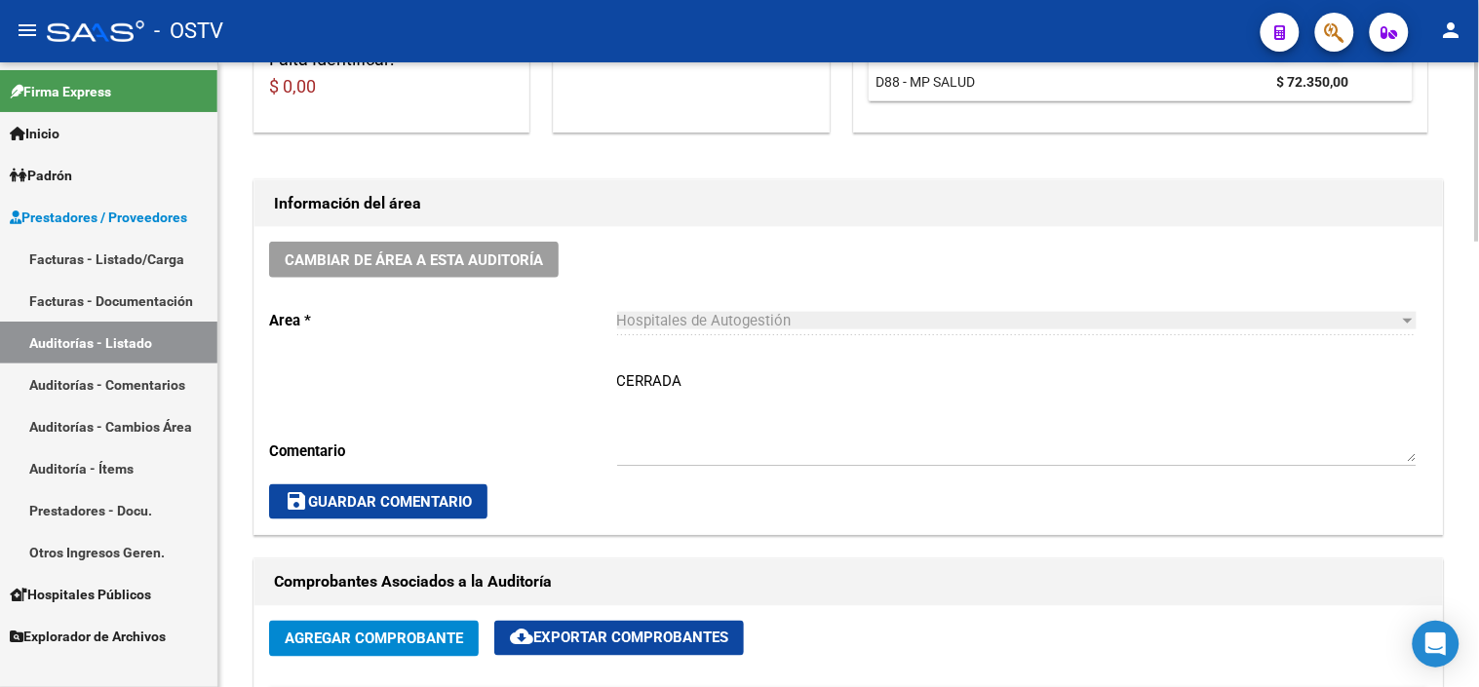
click at [749, 375] on textarea "CERRADA" at bounding box center [1017, 417] width 800 height 92
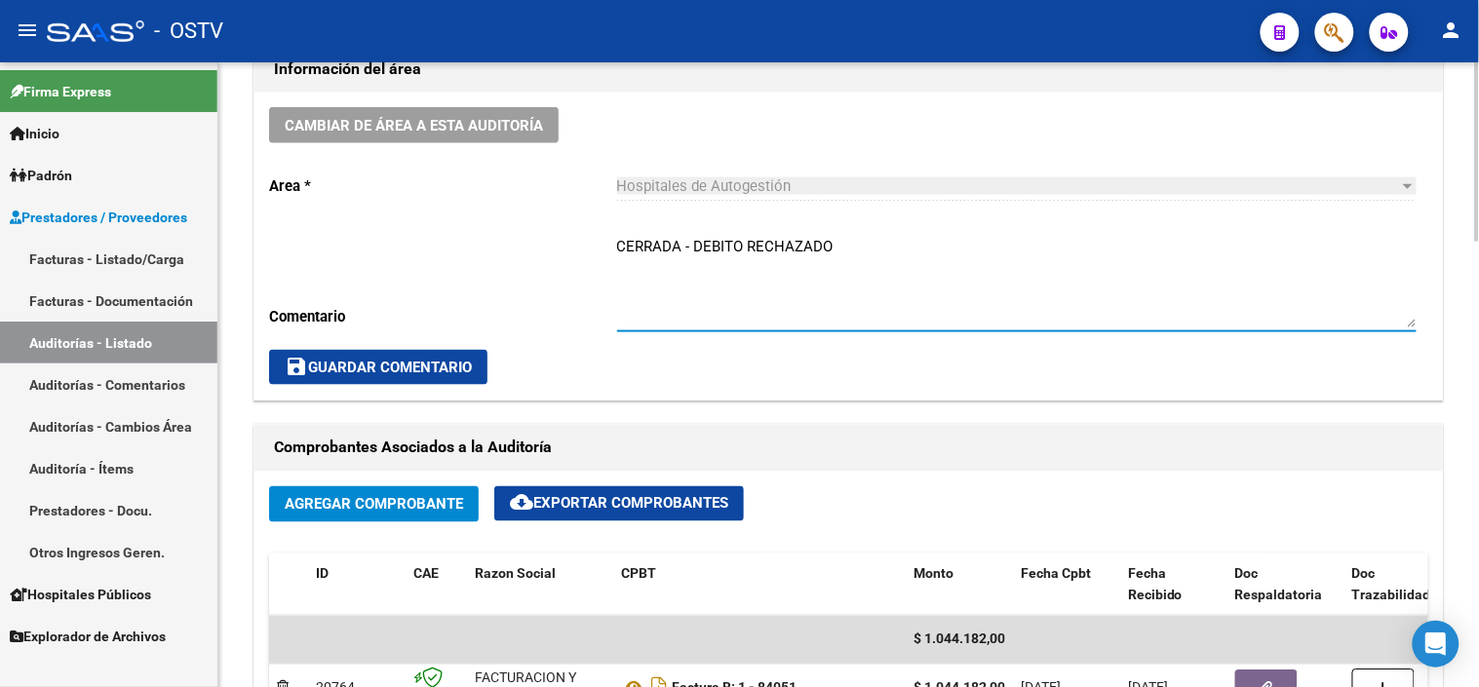
scroll to position [649, 0]
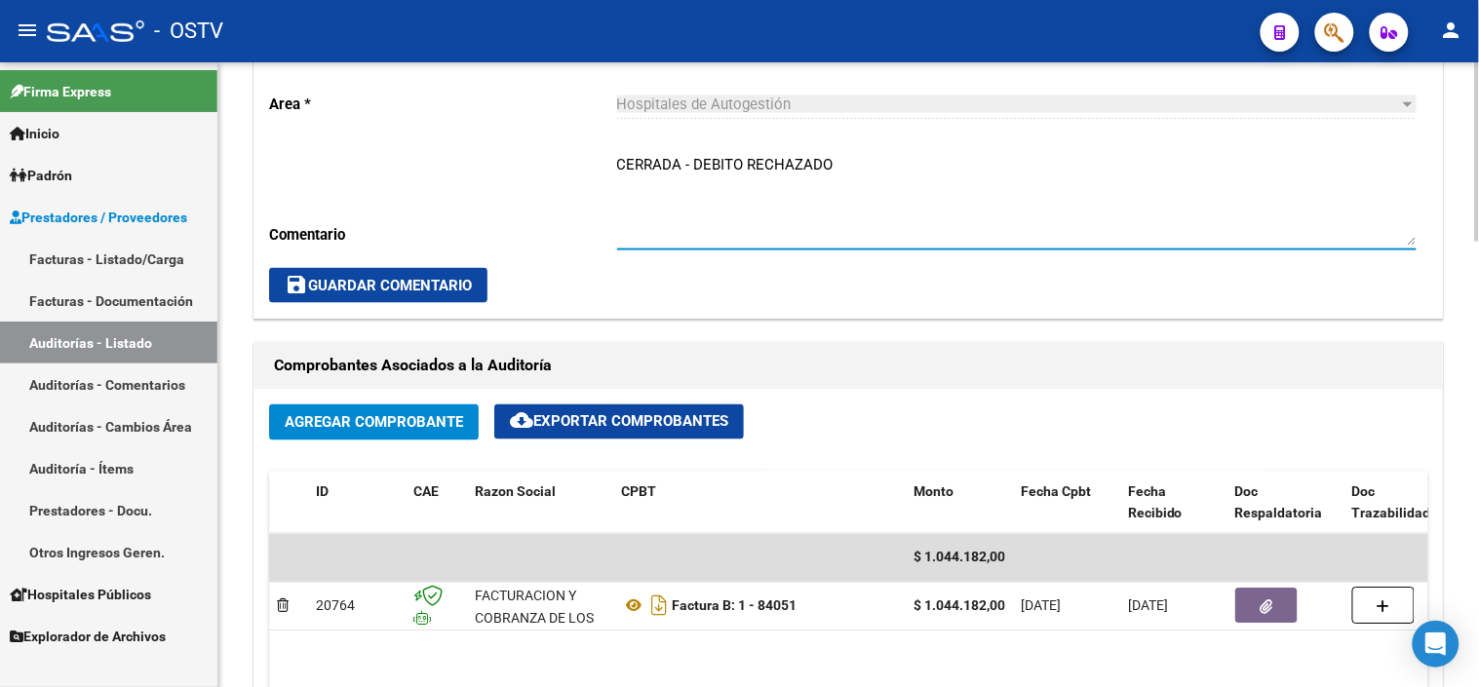
type textarea "CERRADA - DEBITO RECHAZADO"
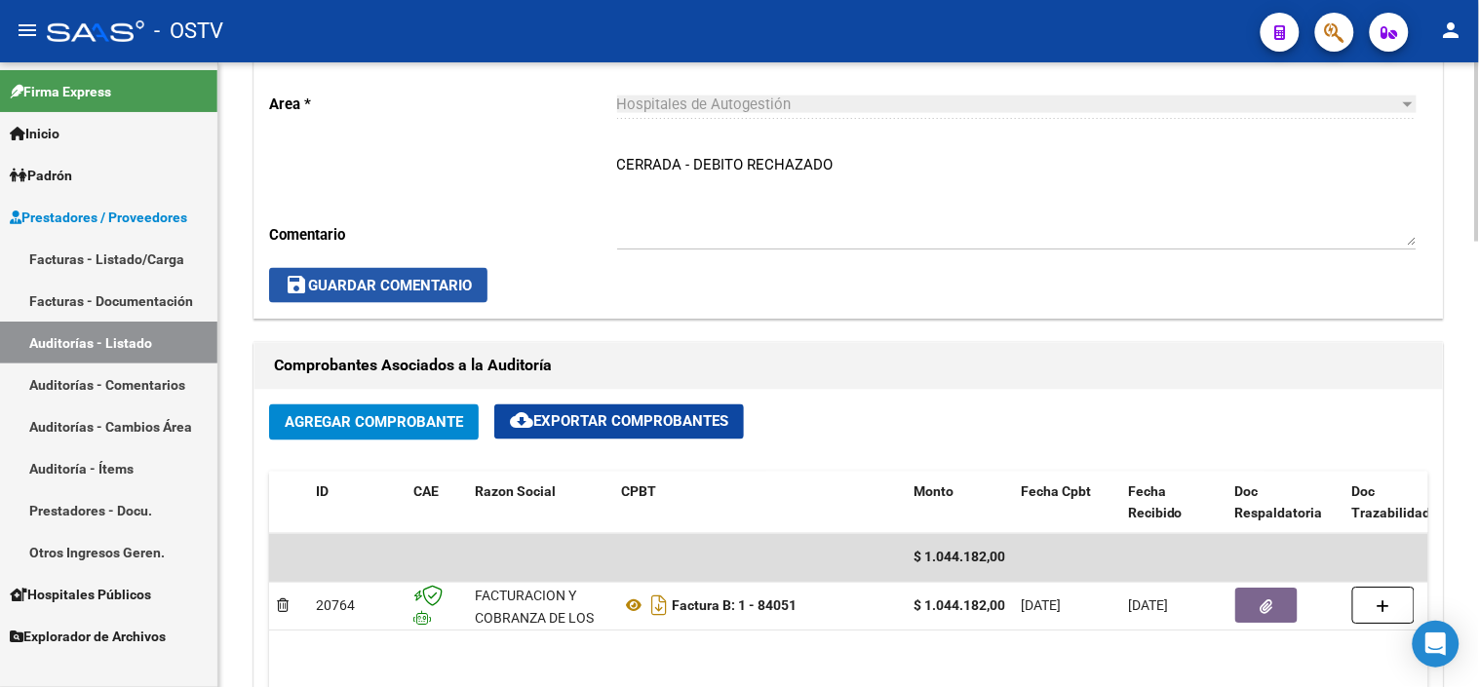
click at [415, 291] on span "save Guardar Comentario" at bounding box center [378, 286] width 187 height 18
drag, startPoint x: 72, startPoint y: 339, endPoint x: 348, endPoint y: 664, distance: 426.2
click at [72, 339] on link "Auditorías - Listado" at bounding box center [108, 343] width 217 height 42
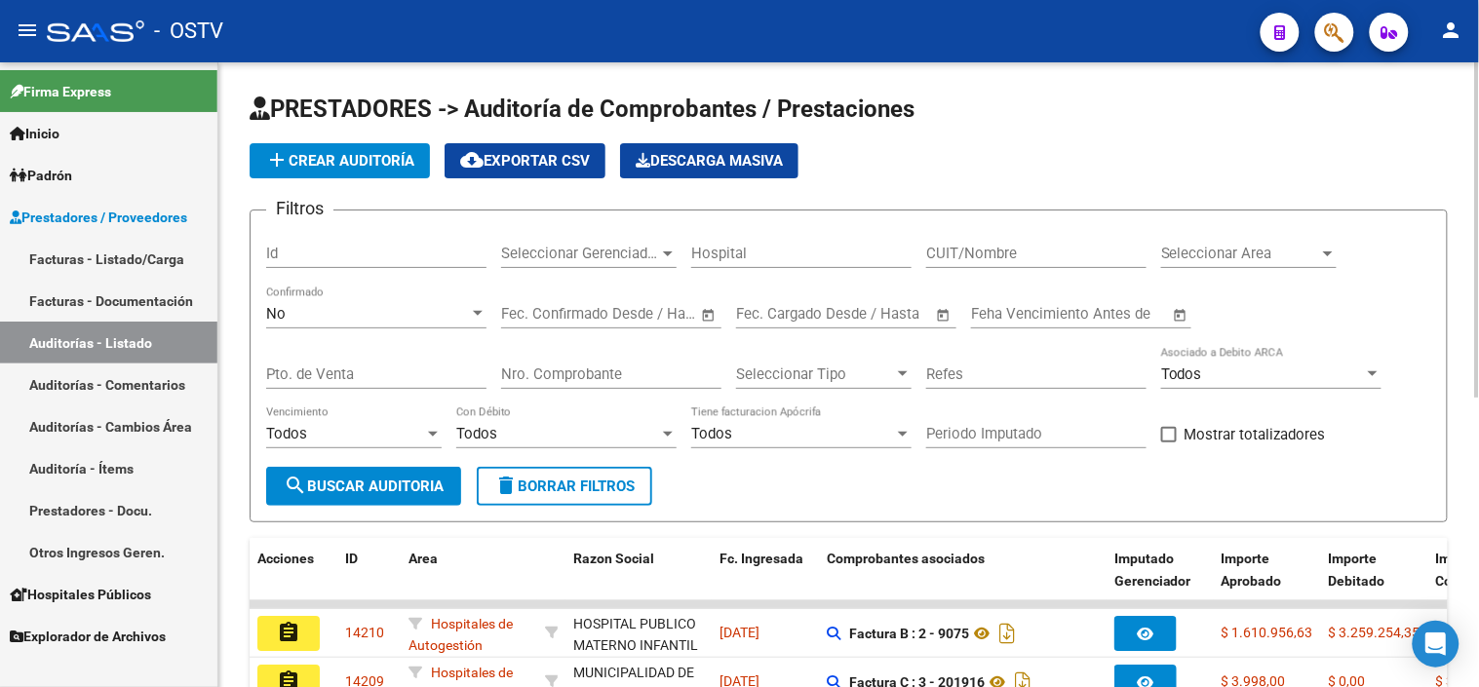
click at [602, 386] on div "Nro. Comprobante" at bounding box center [611, 368] width 220 height 42
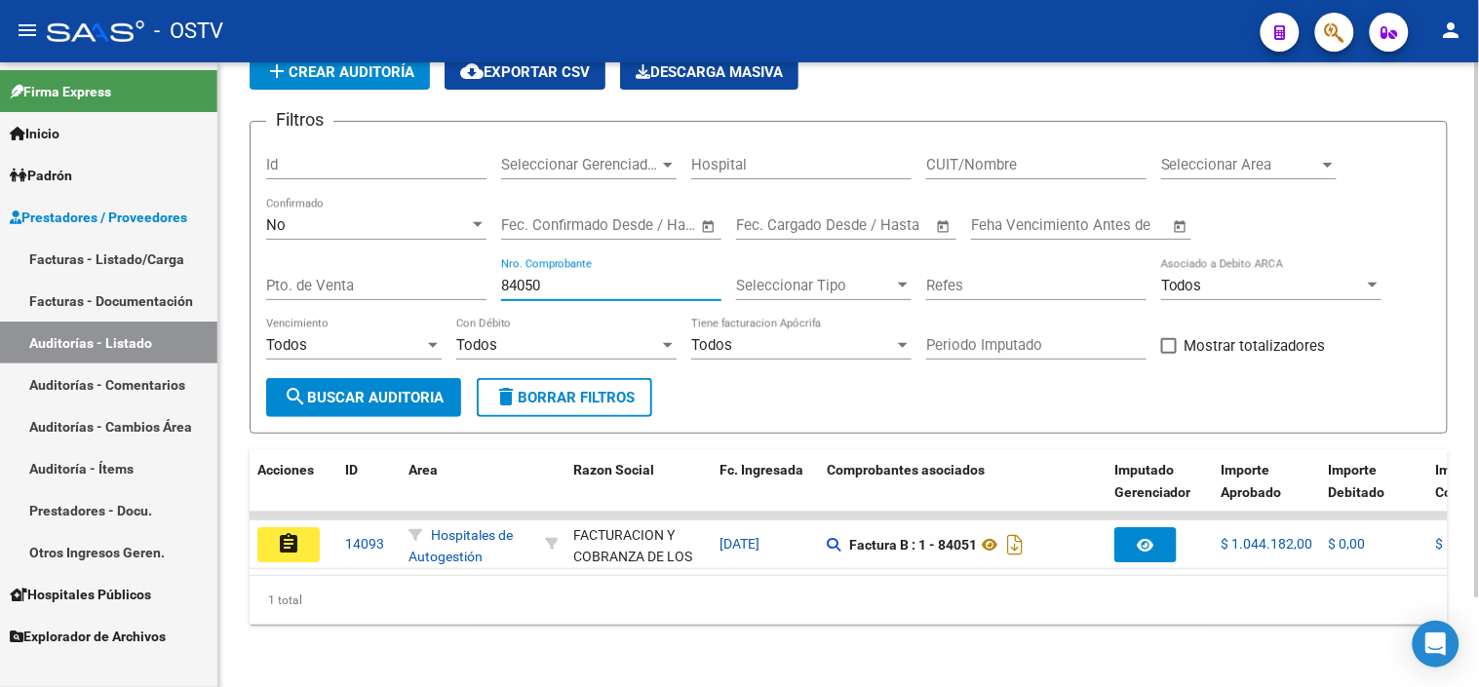
click at [546, 277] on input "84050" at bounding box center [611, 286] width 220 height 18
type input "84555"
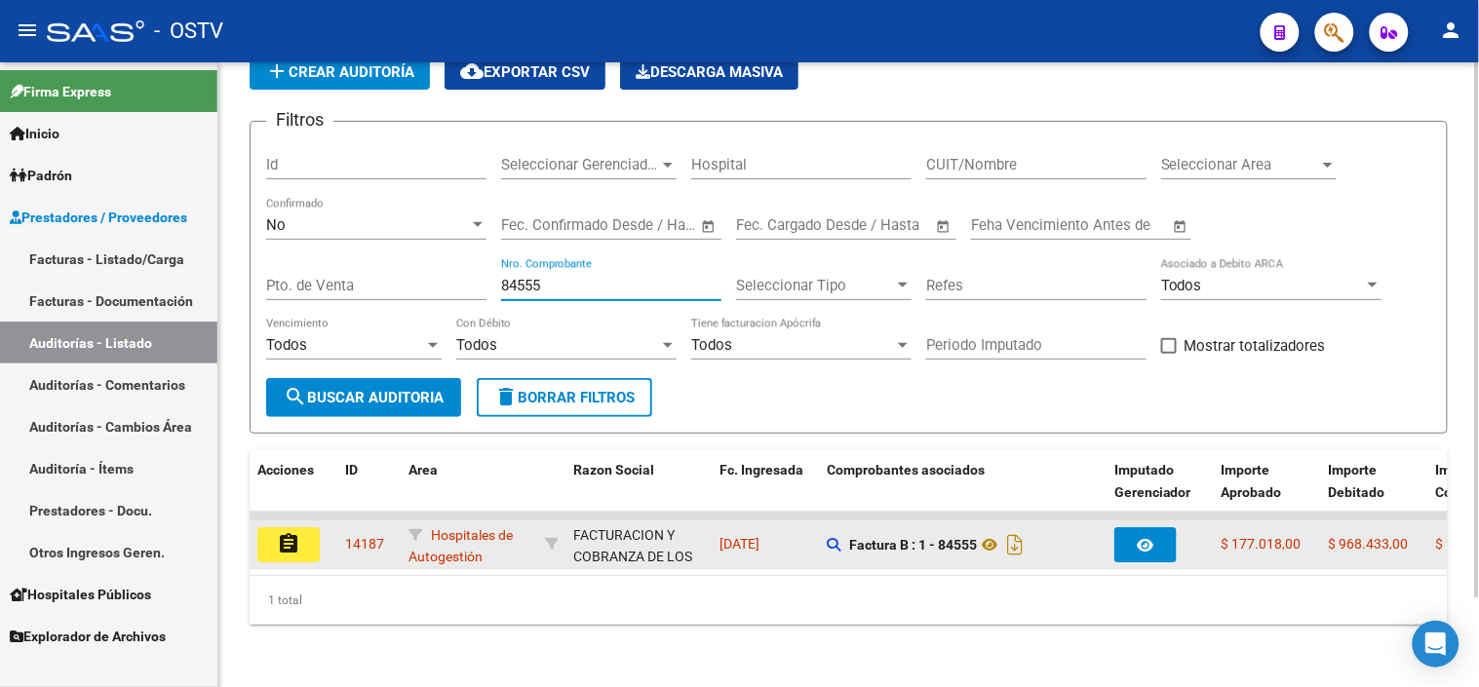
click at [298, 532] on mat-icon "assignment" at bounding box center [288, 543] width 23 height 23
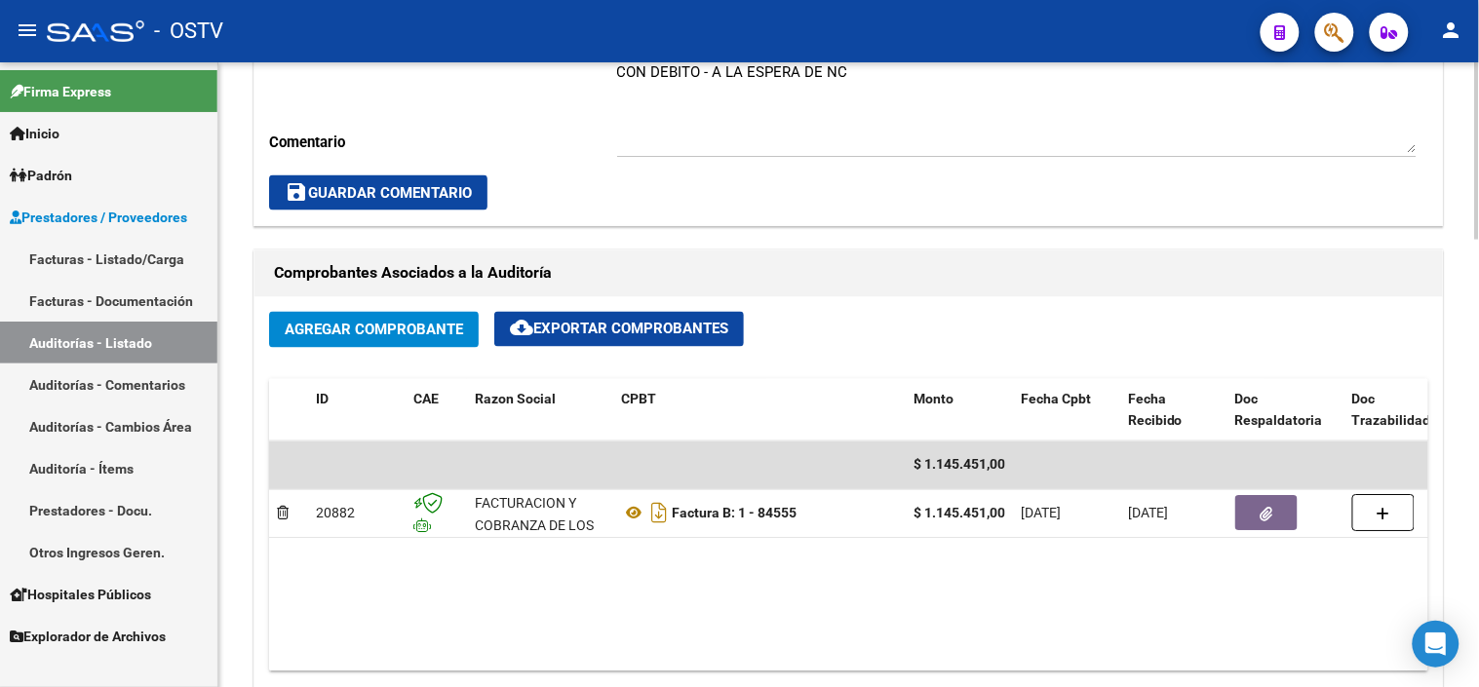
scroll to position [758, 0]
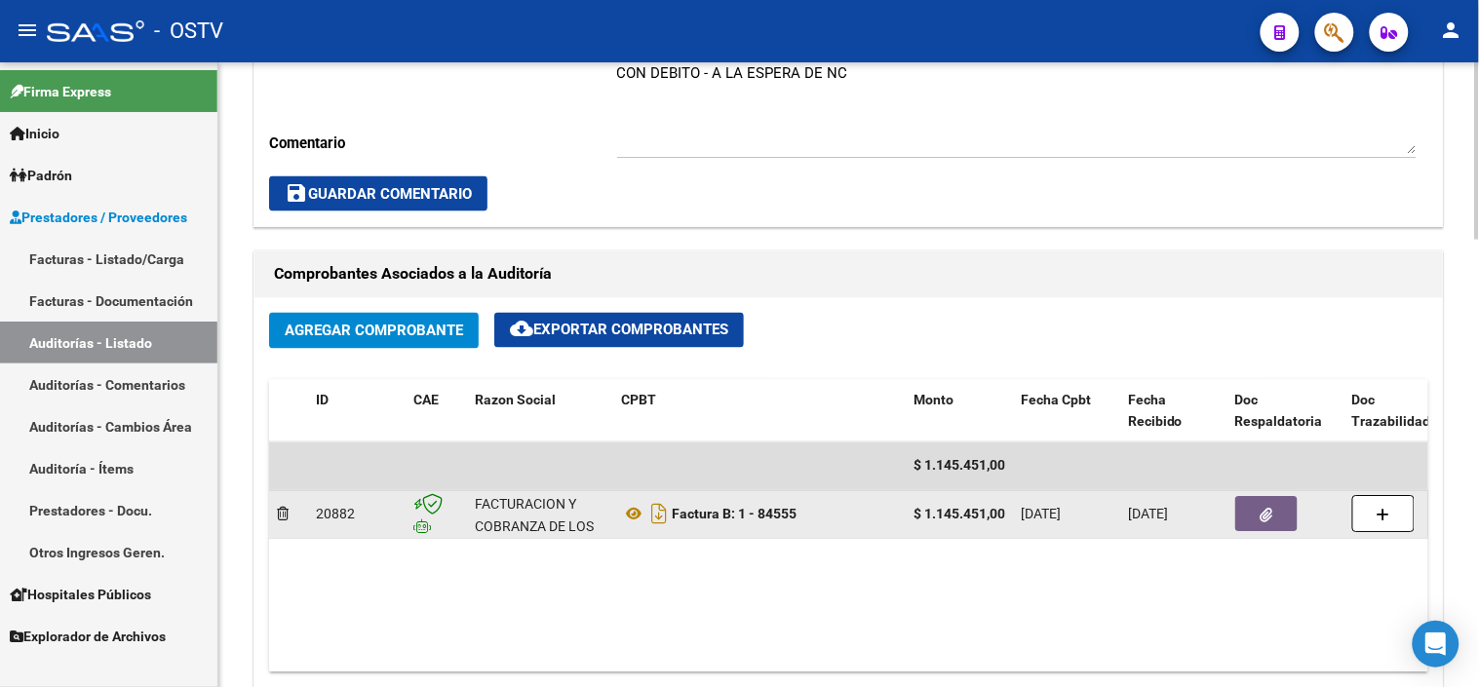
click at [1263, 513] on icon "button" at bounding box center [1267, 516] width 13 height 15
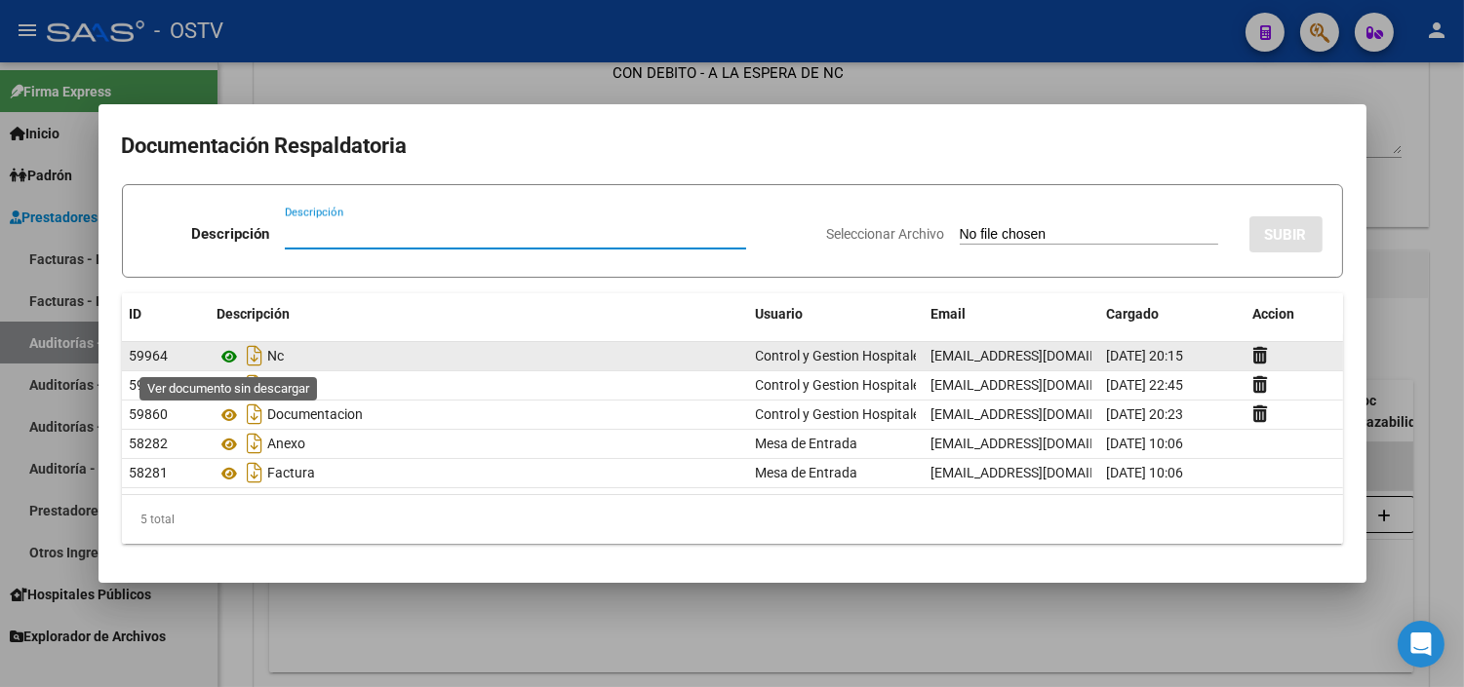
click at [227, 356] on icon at bounding box center [229, 356] width 25 height 23
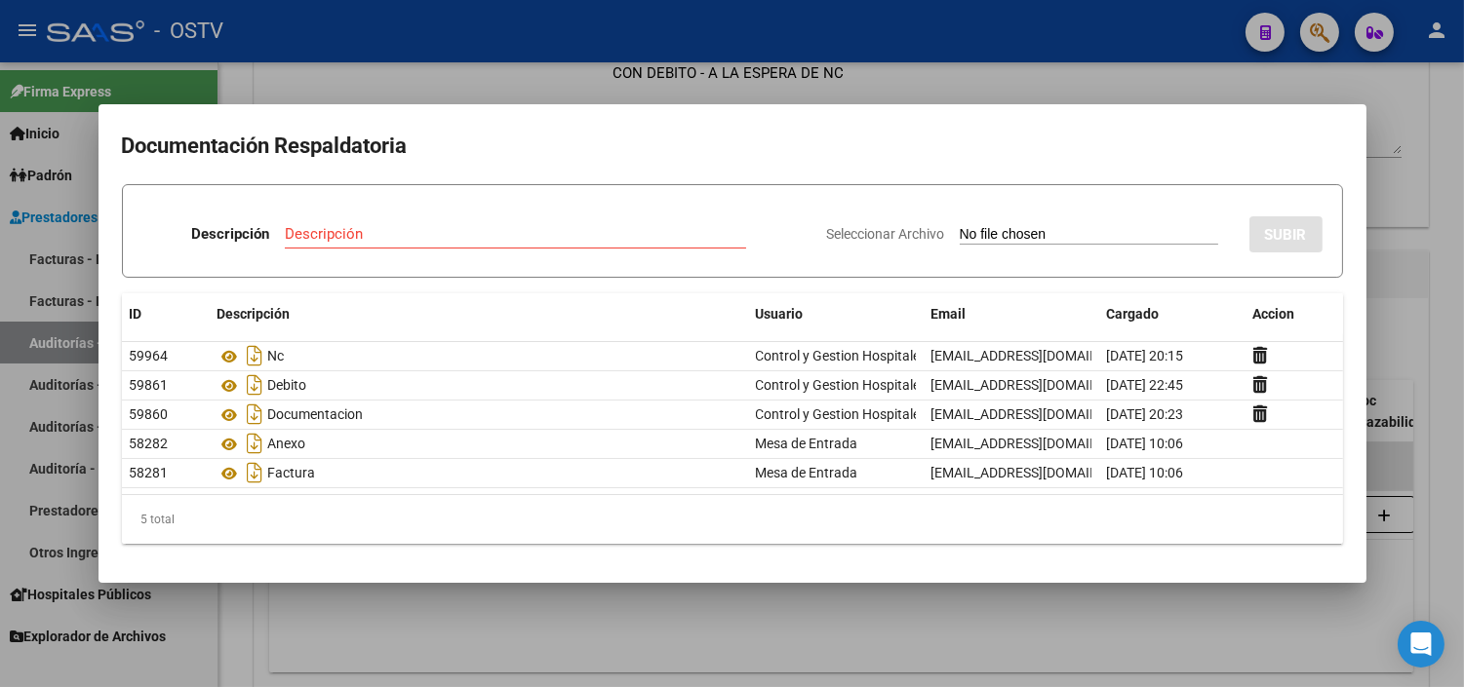
click at [471, 648] on div at bounding box center [732, 343] width 1464 height 687
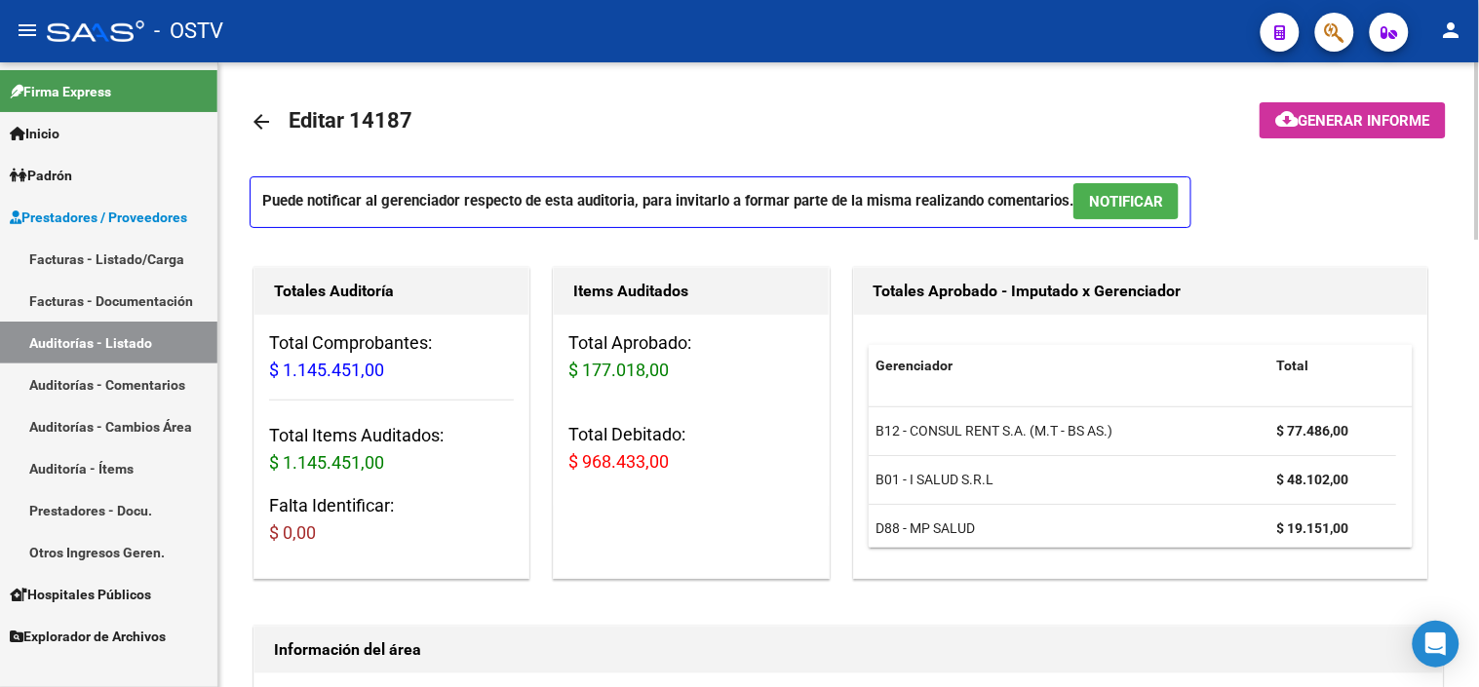
scroll to position [0, 0]
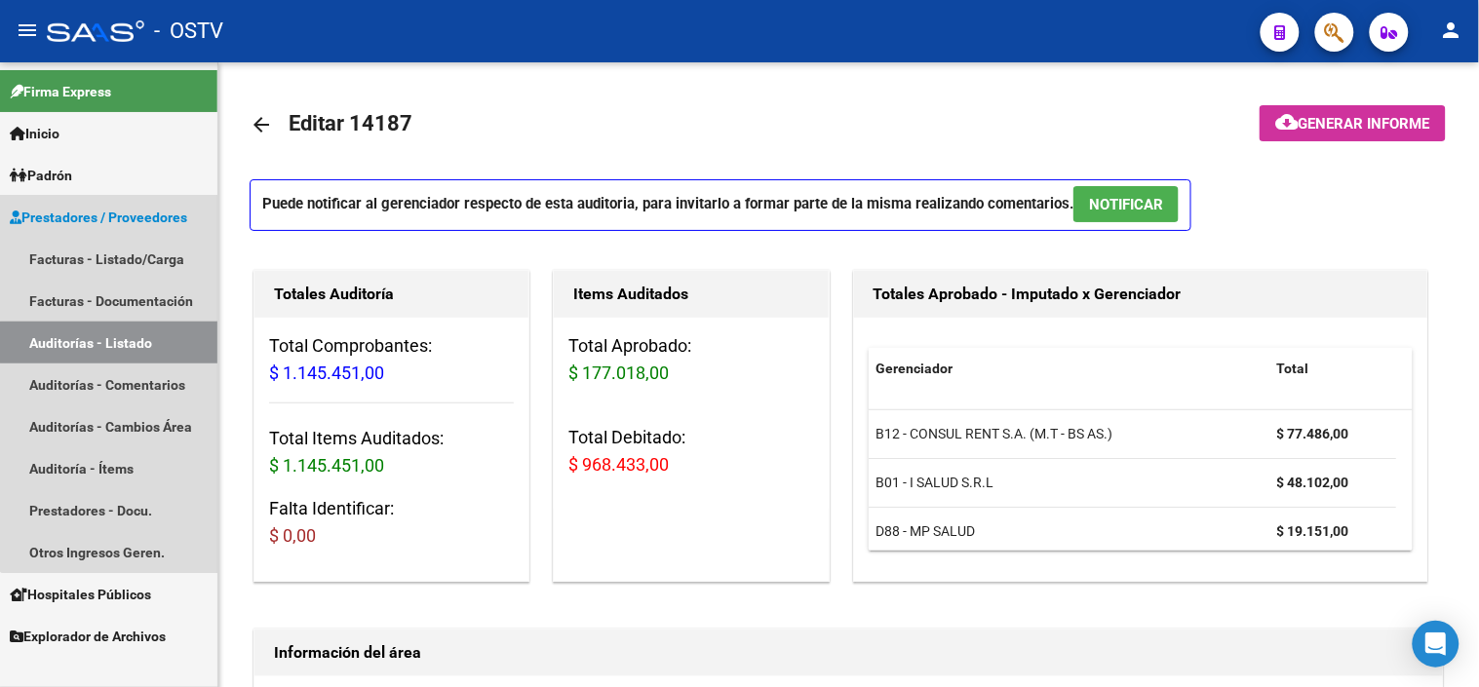
click at [146, 343] on link "Auditorías - Listado" at bounding box center [108, 343] width 217 height 42
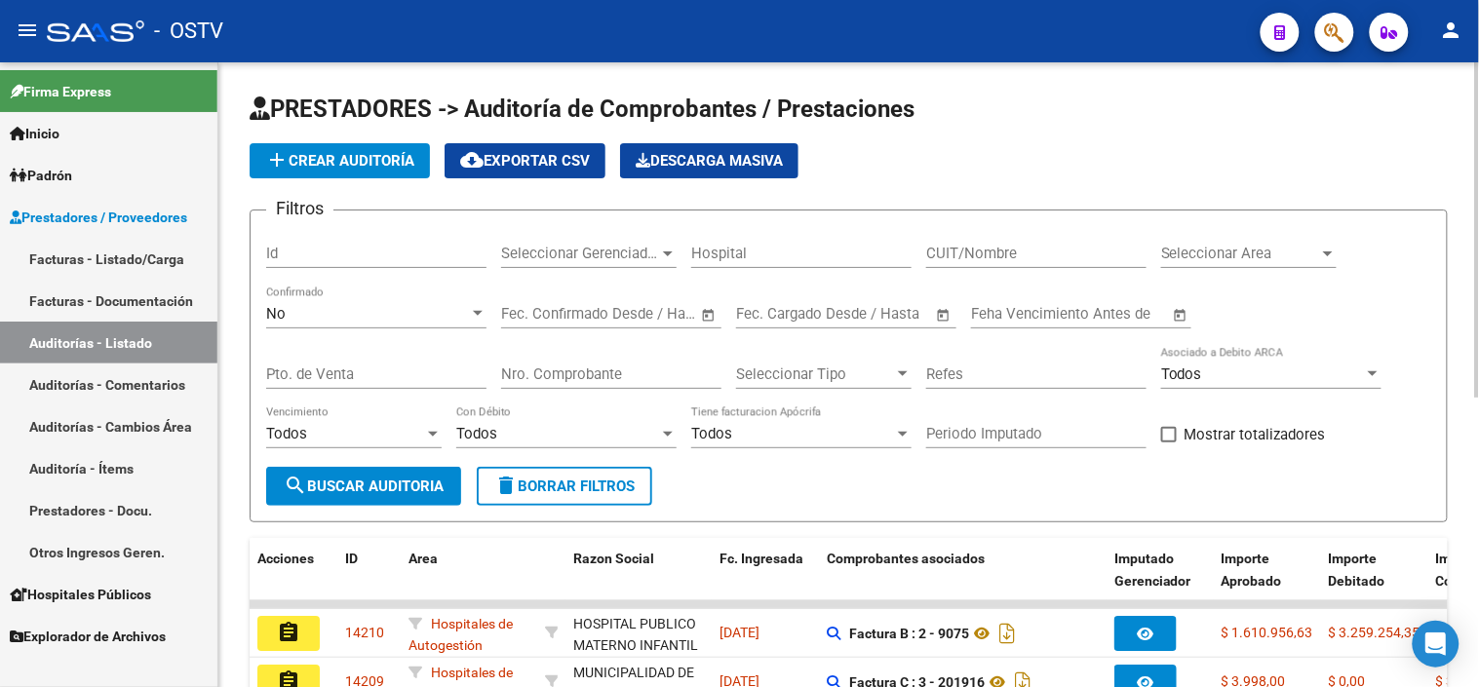
click at [377, 318] on div "No" at bounding box center [367, 314] width 203 height 18
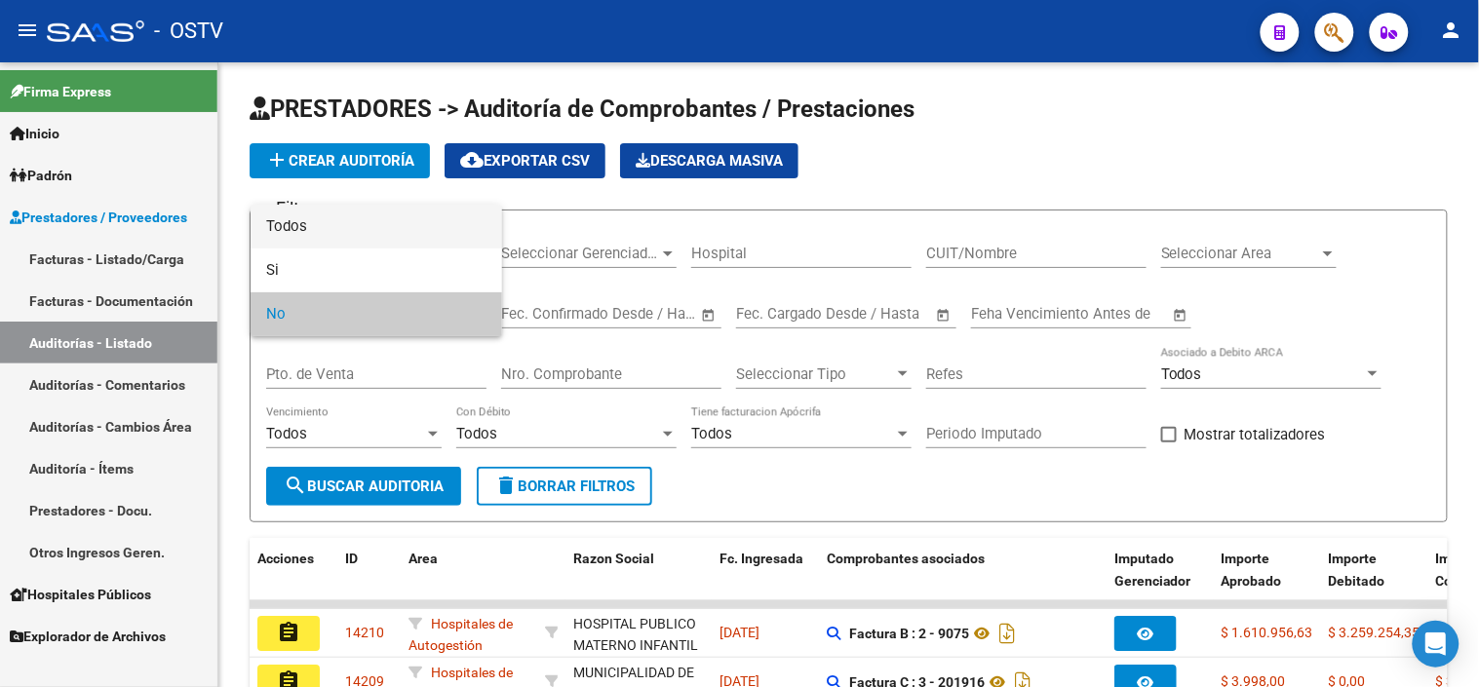
click at [420, 224] on span "Todos" at bounding box center [376, 227] width 220 height 44
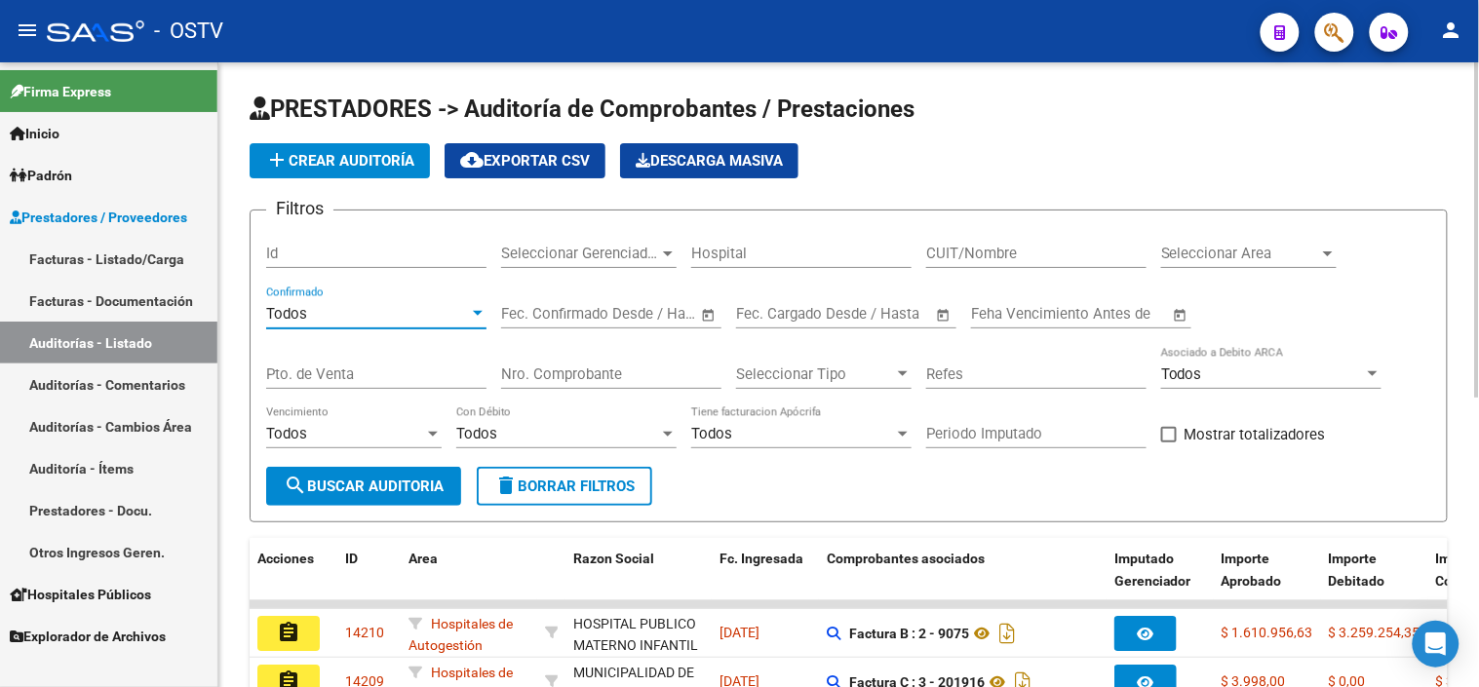
click at [992, 255] on input "CUIT/Nombre" at bounding box center [1036, 254] width 220 height 18
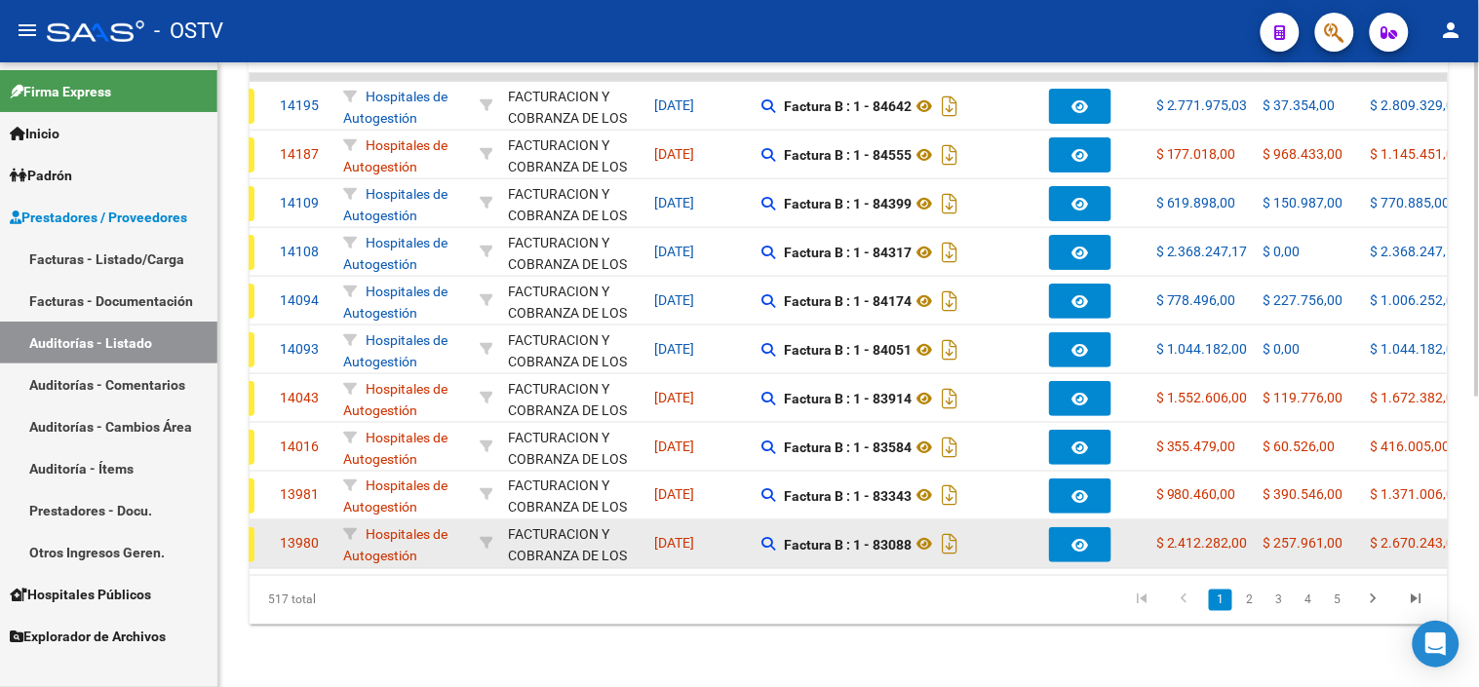
scroll to position [0, 27]
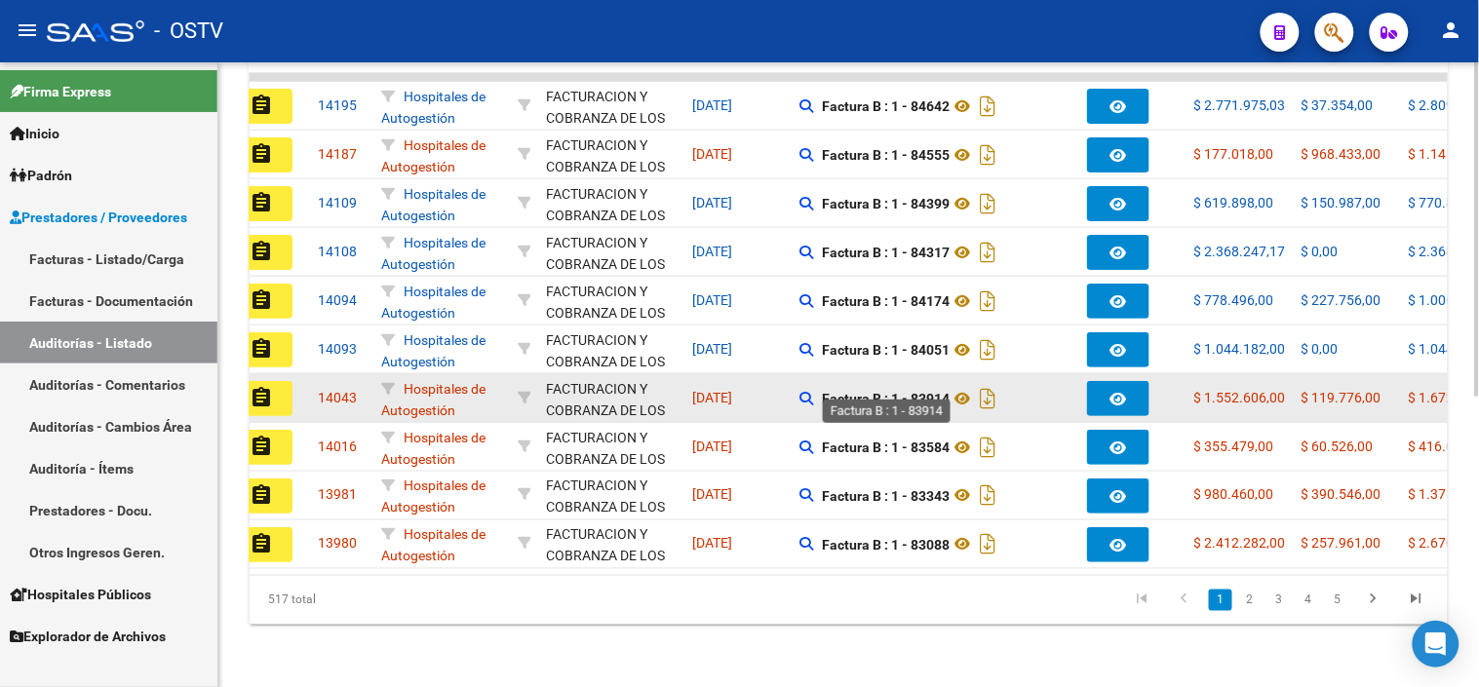
type input "30715497456"
click at [923, 391] on strong "Factura B : 1 - 83914" at bounding box center [886, 399] width 128 height 16
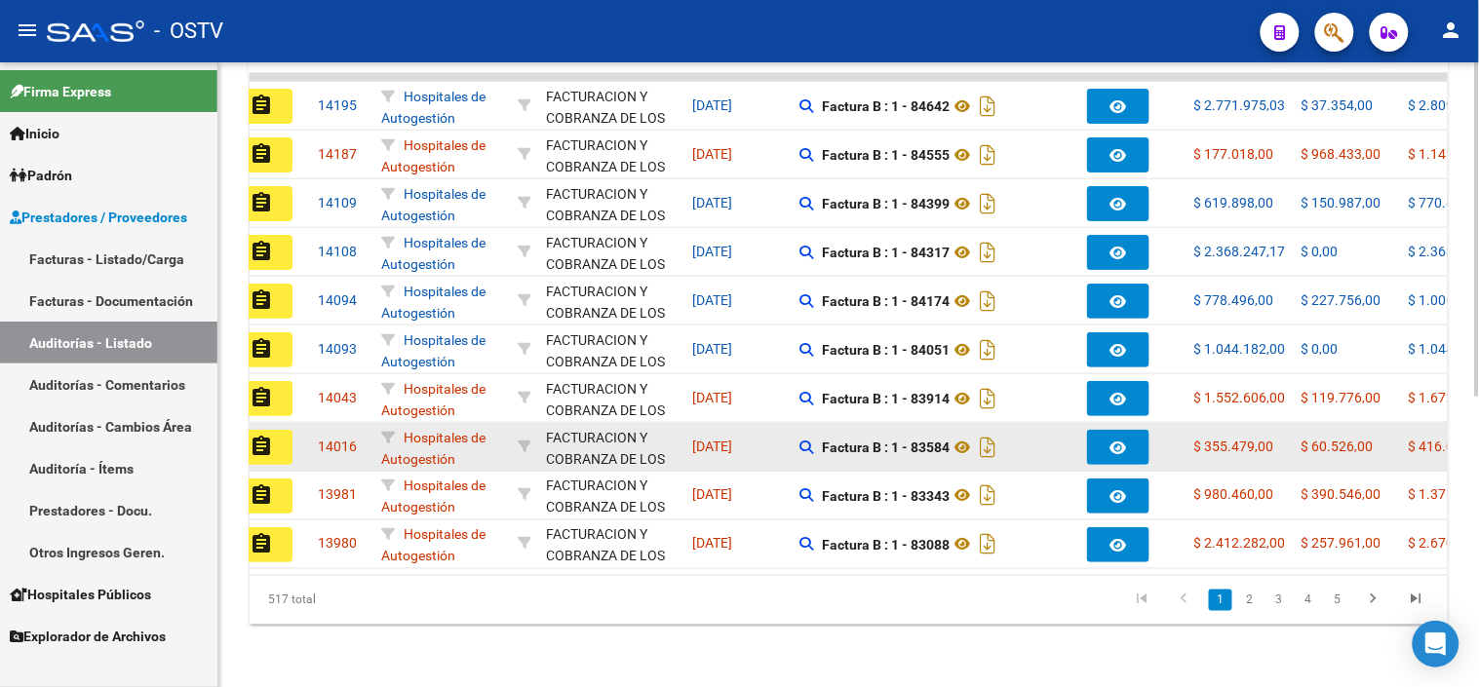
copy strong "83914"
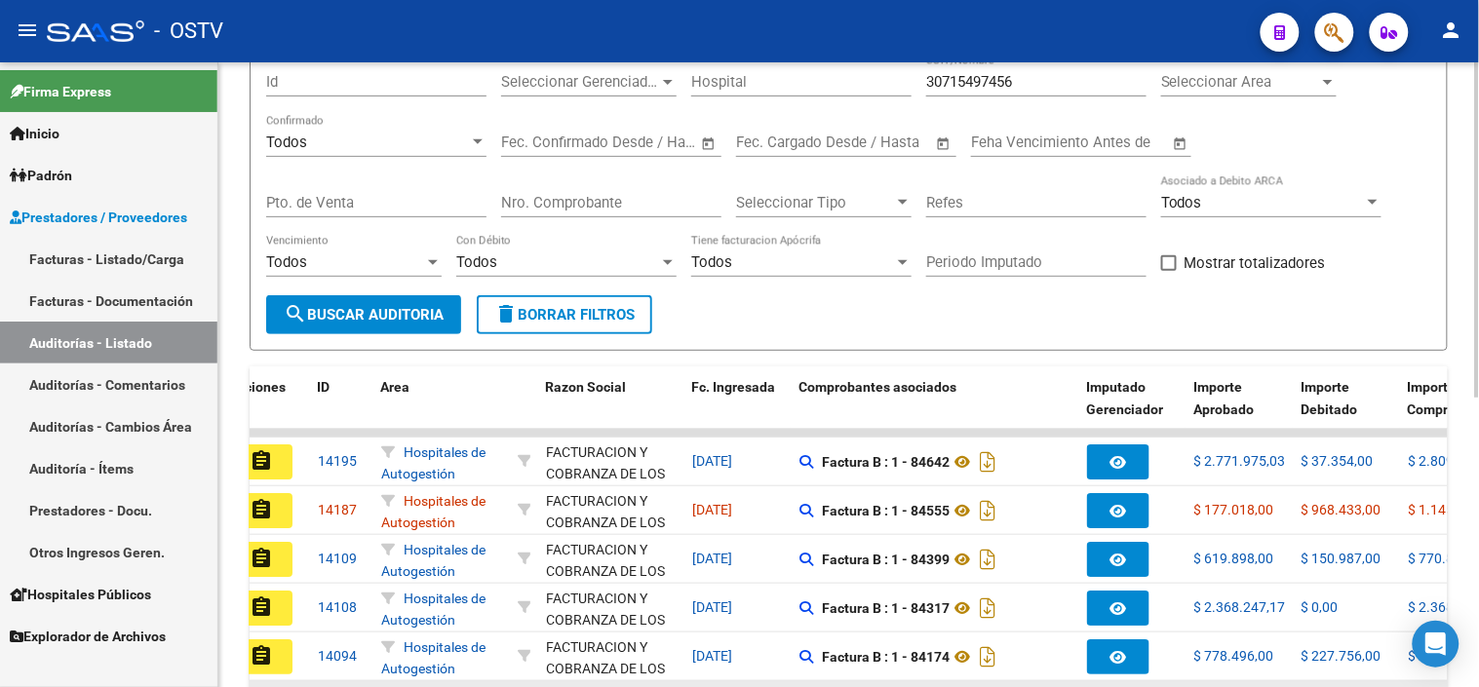
scroll to position [0, 0]
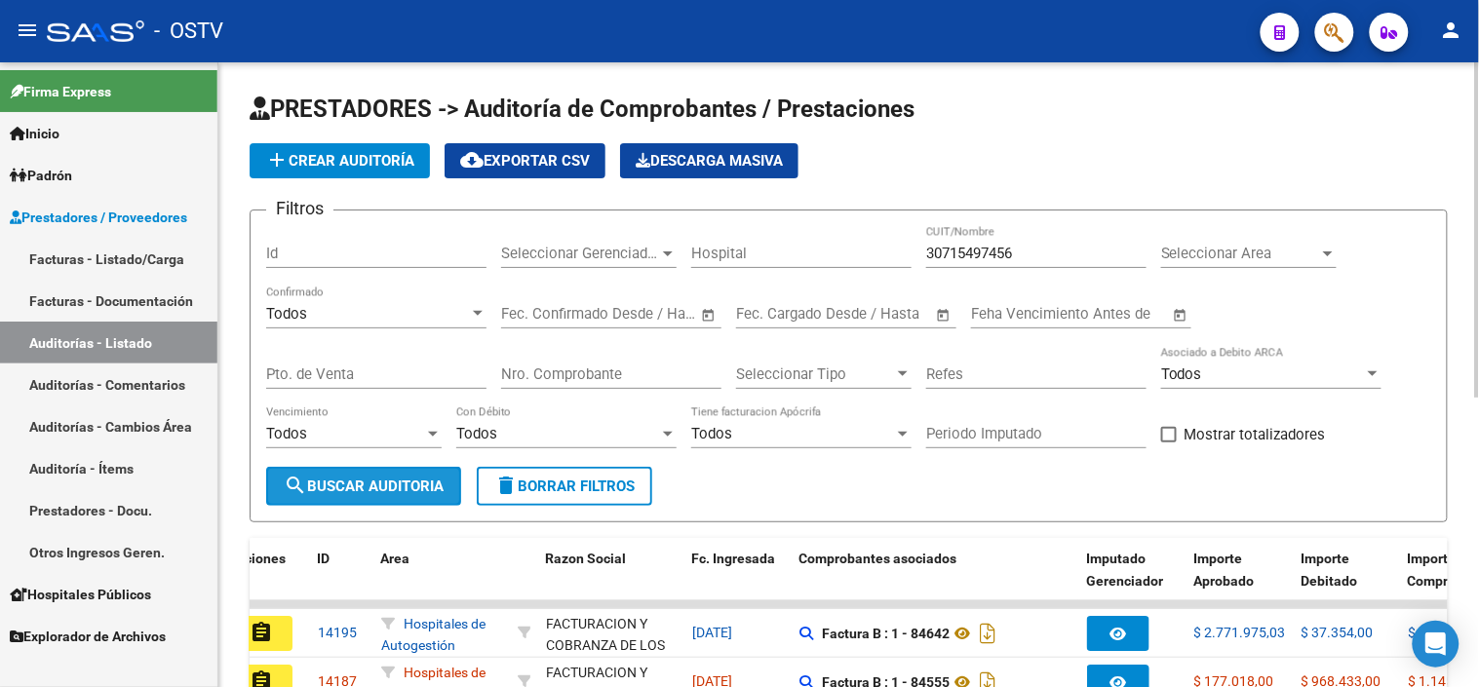
click at [349, 485] on span "search Buscar Auditoria" at bounding box center [364, 487] width 160 height 18
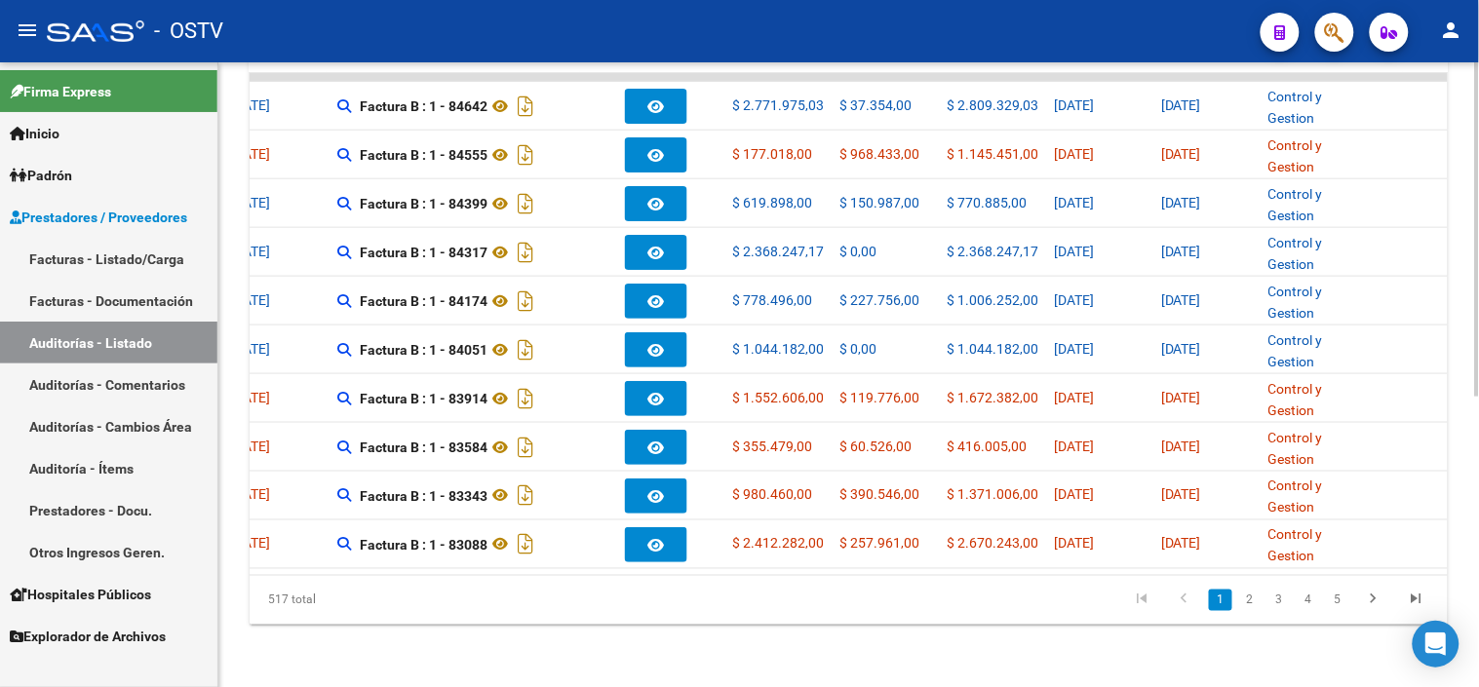
scroll to position [0, 239]
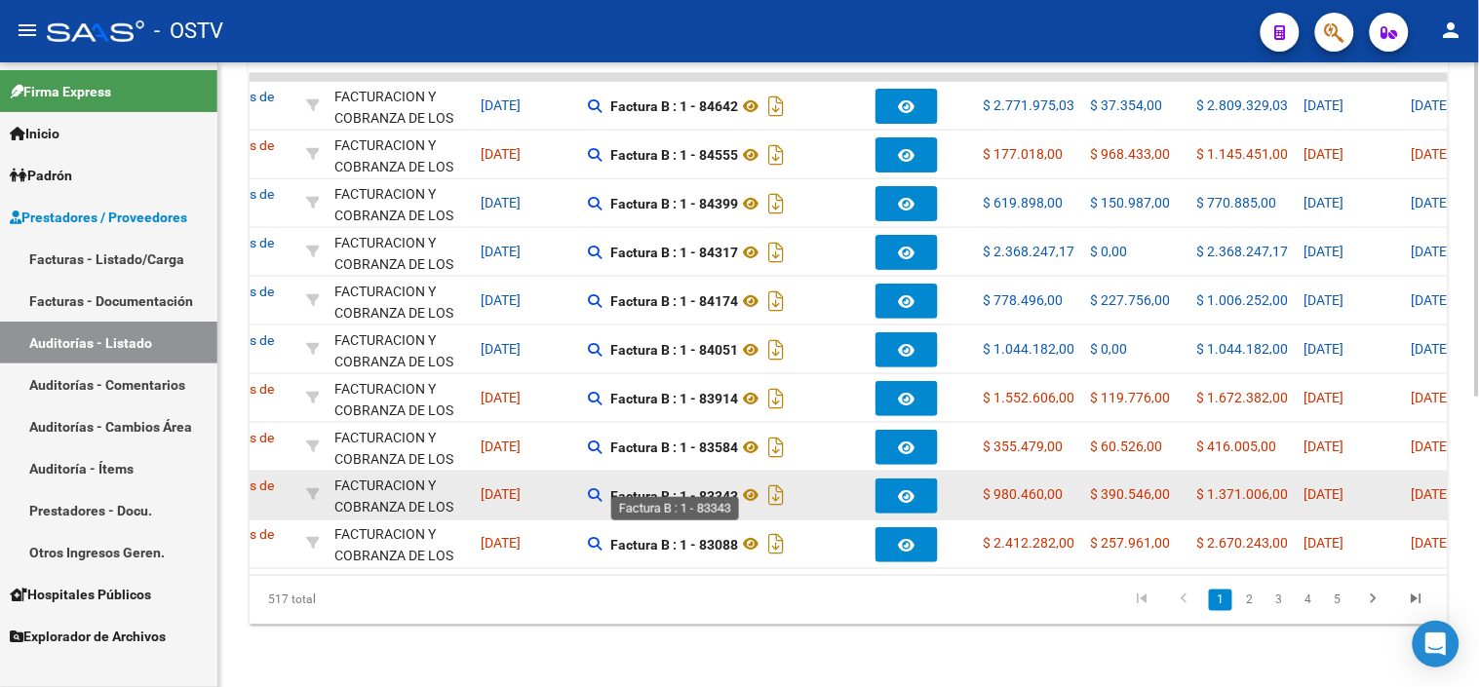
click at [712, 489] on strong "Factura B : 1 - 83343" at bounding box center [674, 497] width 128 height 16
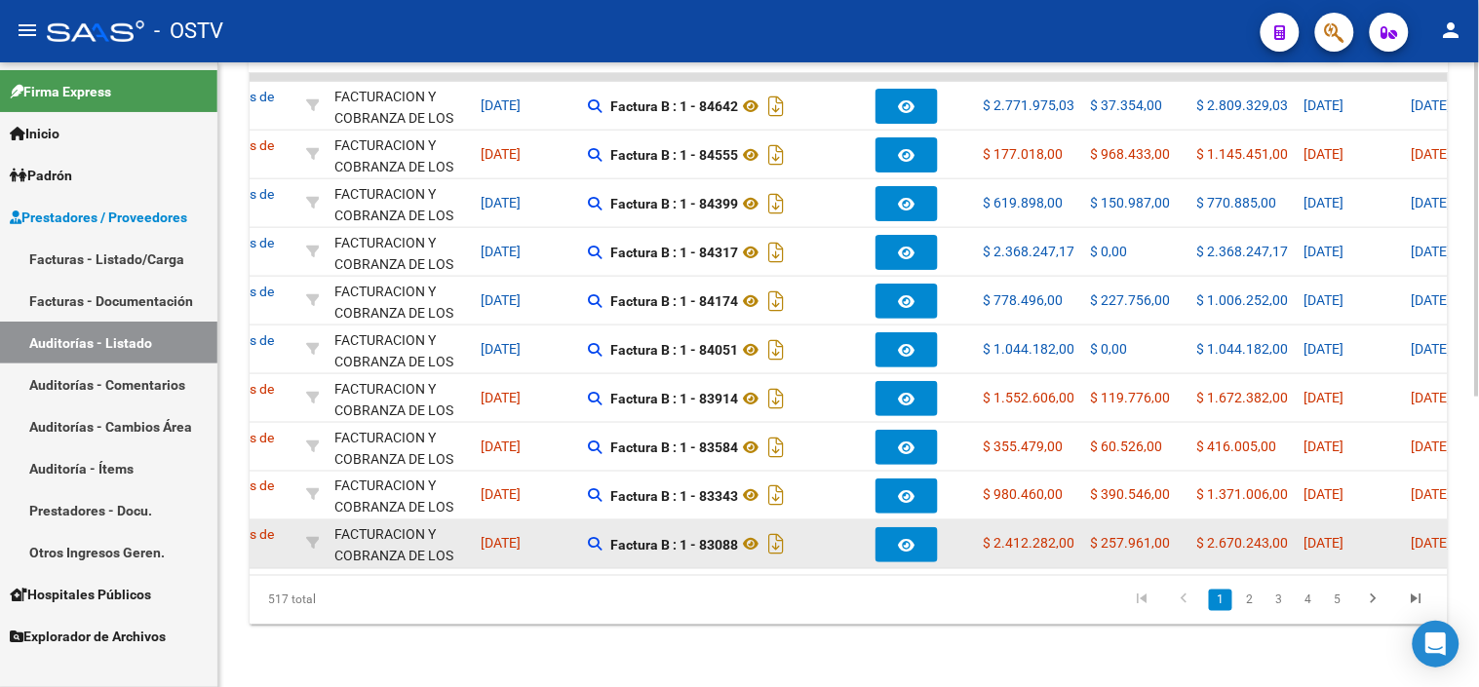
copy strong "83343"
